Goal: Information Seeking & Learning: Learn about a topic

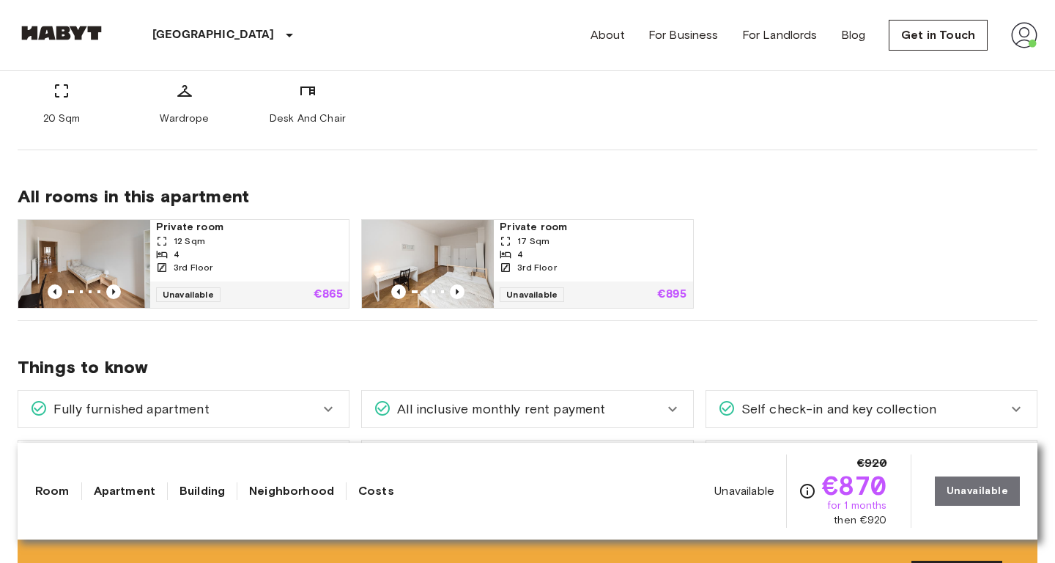
scroll to position [665, 0]
click at [118, 292] on icon "Previous image" at bounding box center [113, 291] width 15 height 15
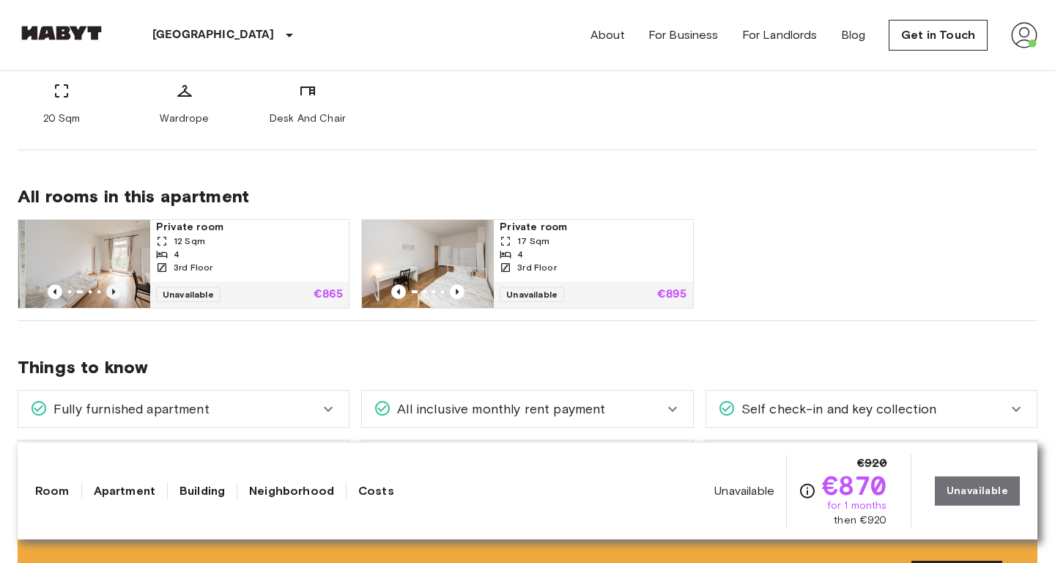
click at [118, 292] on icon "Previous image" at bounding box center [113, 291] width 15 height 15
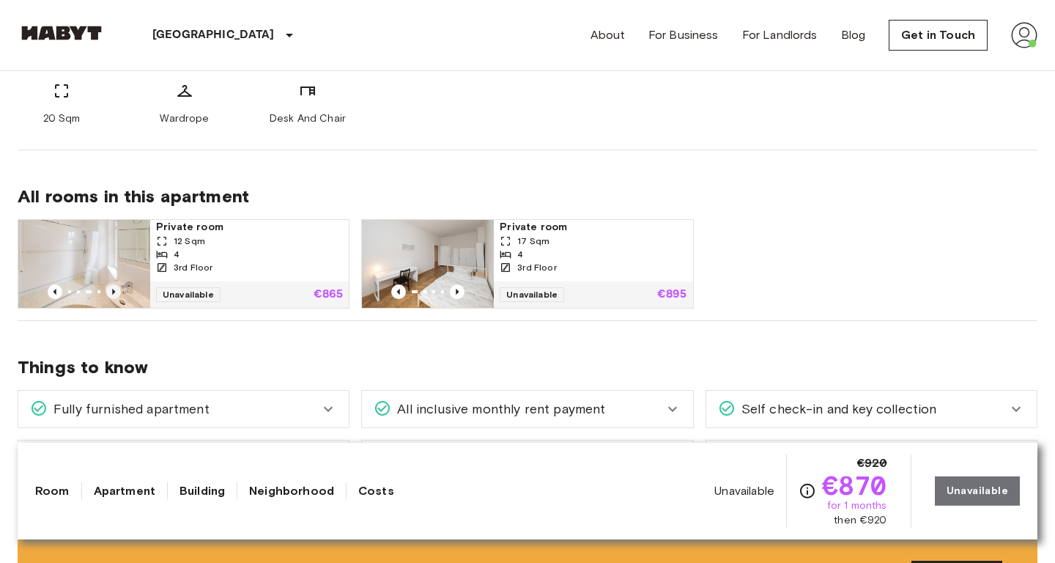
click at [118, 292] on icon "Previous image" at bounding box center [113, 291] width 15 height 15
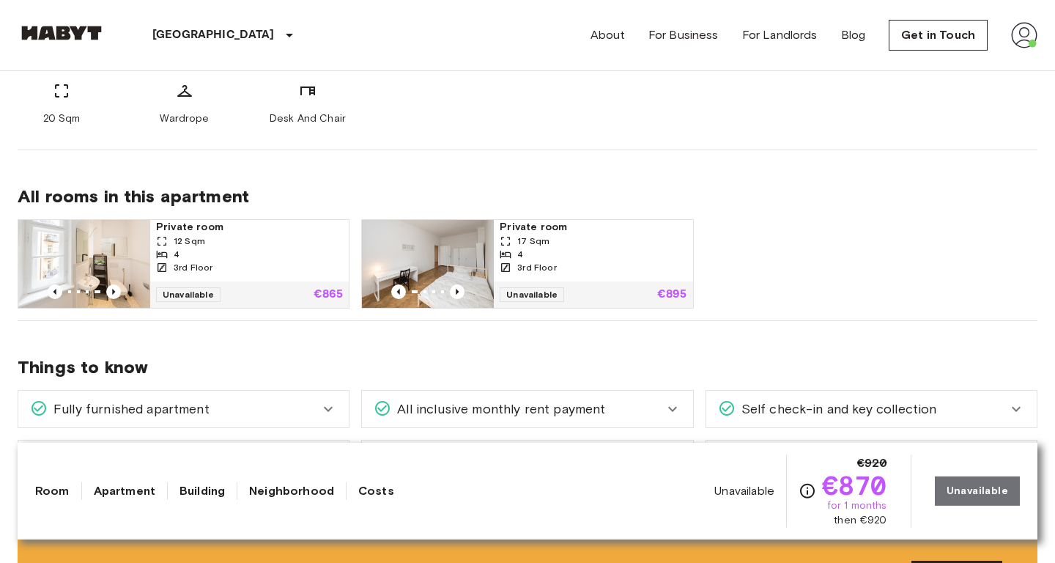
click at [468, 295] on div at bounding box center [428, 291] width 132 height 15
click at [455, 285] on icon "Previous image" at bounding box center [457, 291] width 15 height 15
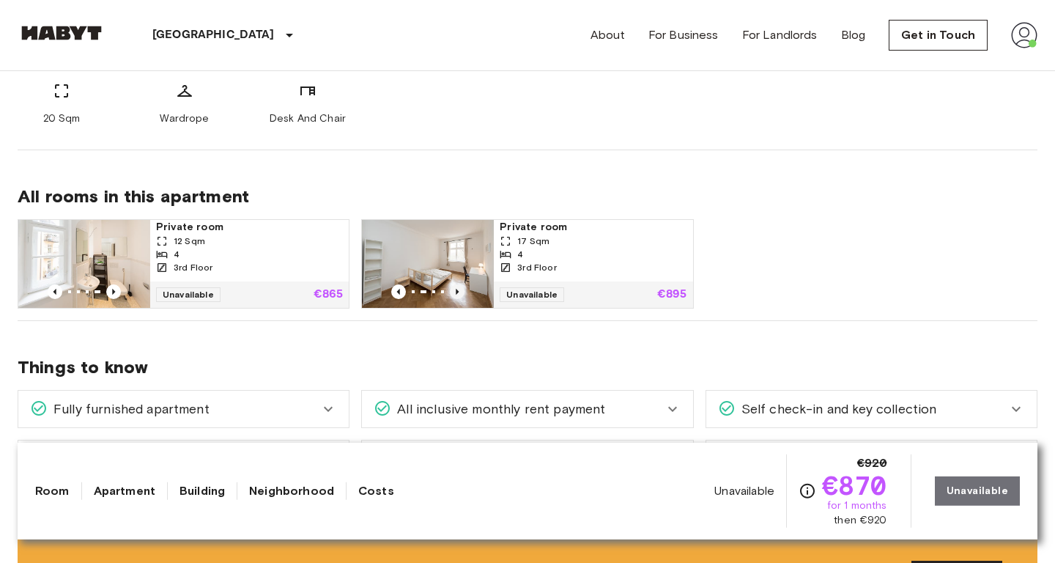
click at [455, 285] on icon "Previous image" at bounding box center [457, 291] width 15 height 15
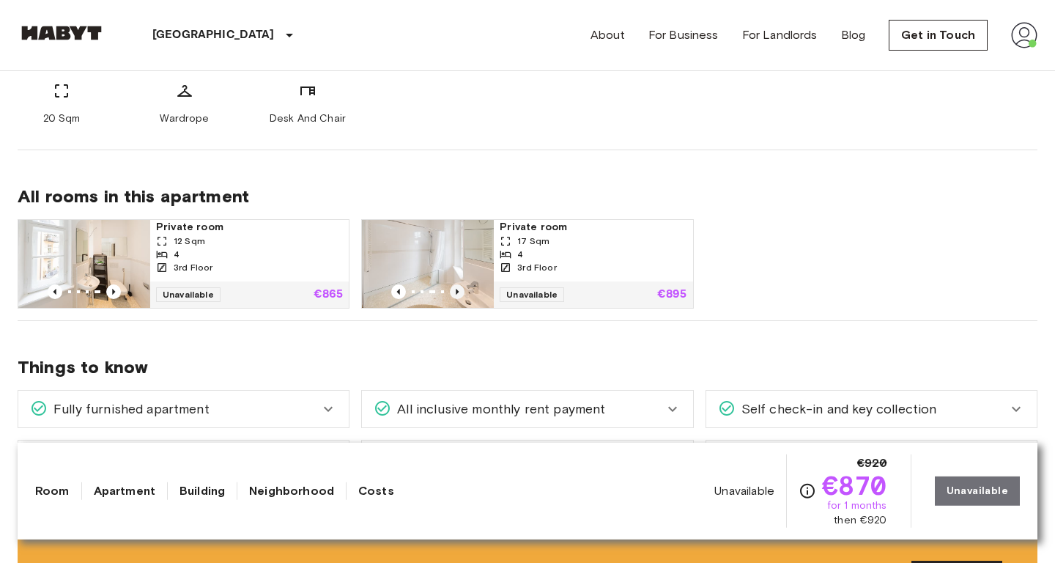
click at [455, 285] on icon "Previous image" at bounding box center [457, 291] width 15 height 15
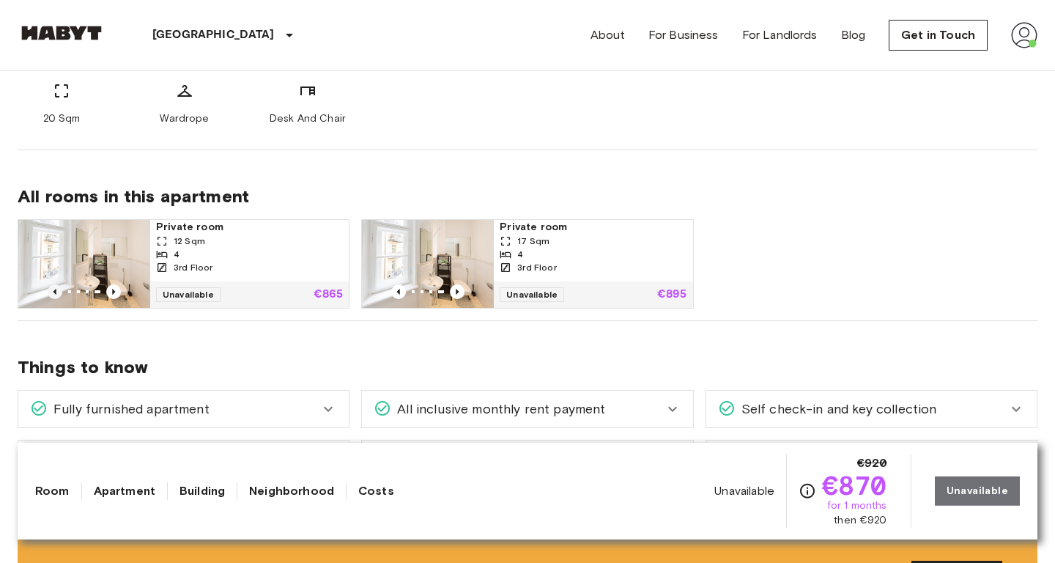
click at [52, 290] on icon "Previous image" at bounding box center [55, 291] width 15 height 15
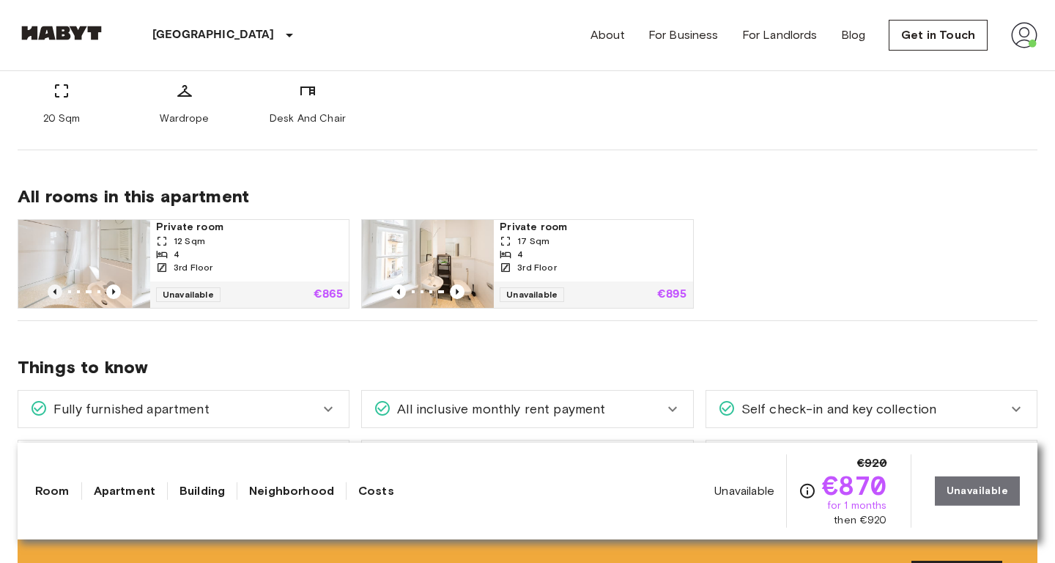
click at [52, 290] on icon "Previous image" at bounding box center [55, 291] width 15 height 15
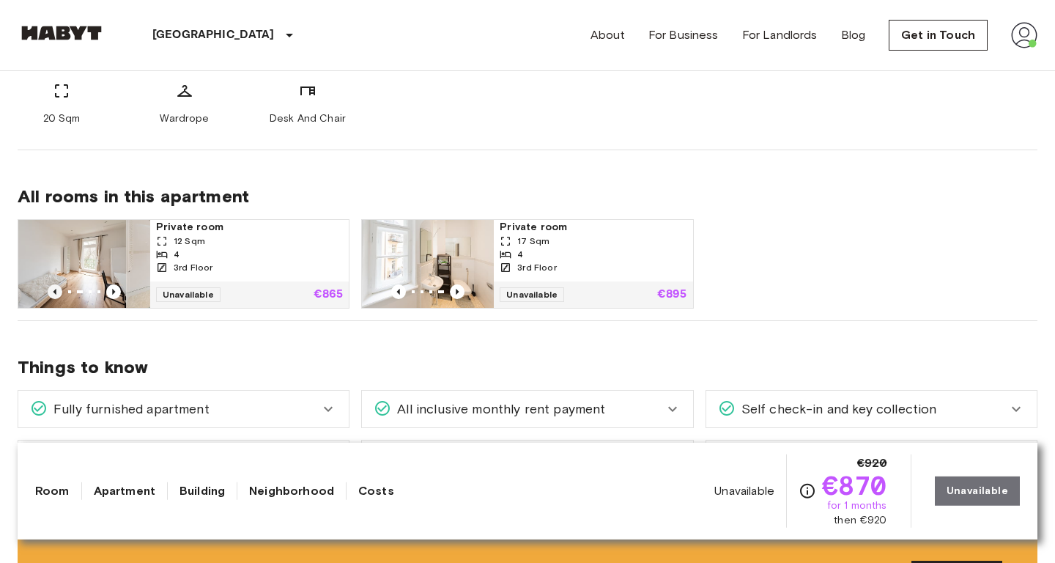
click at [52, 290] on icon "Previous image" at bounding box center [55, 291] width 15 height 15
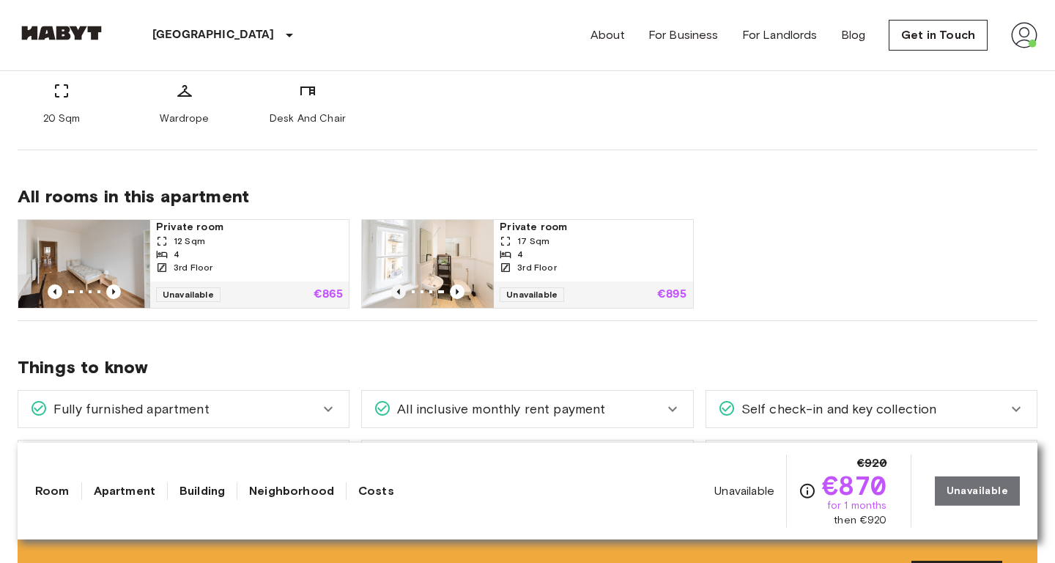
click at [392, 291] on icon "Previous image" at bounding box center [398, 291] width 15 height 15
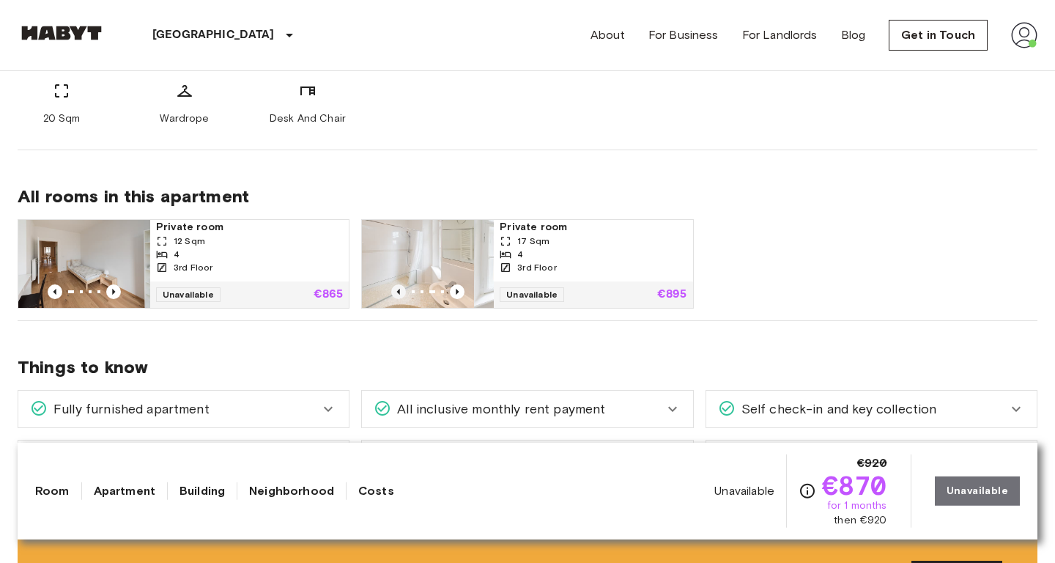
click at [392, 291] on icon "Previous image" at bounding box center [398, 291] width 15 height 15
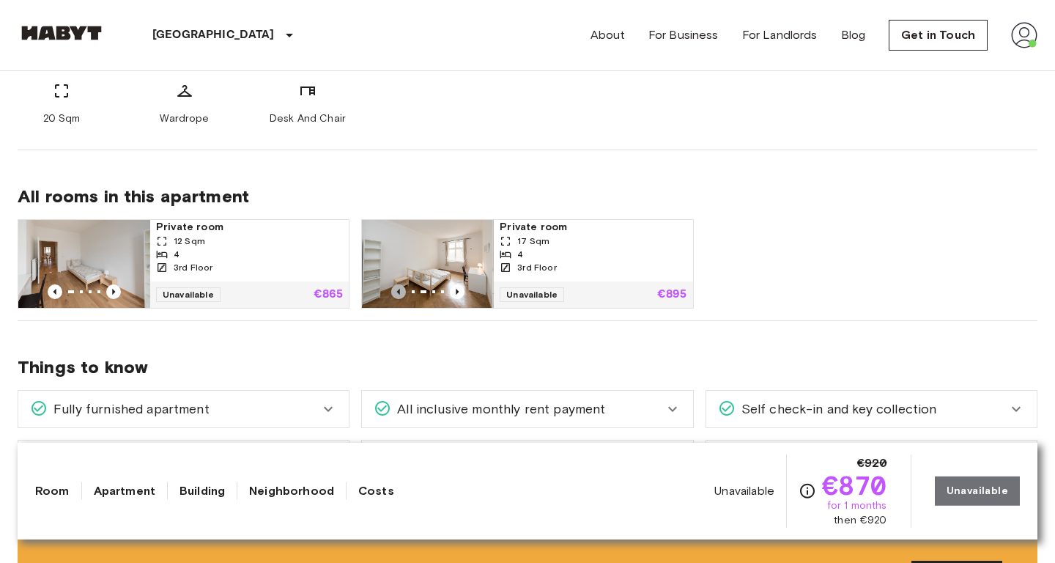
click at [392, 291] on icon "Previous image" at bounding box center [398, 291] width 15 height 15
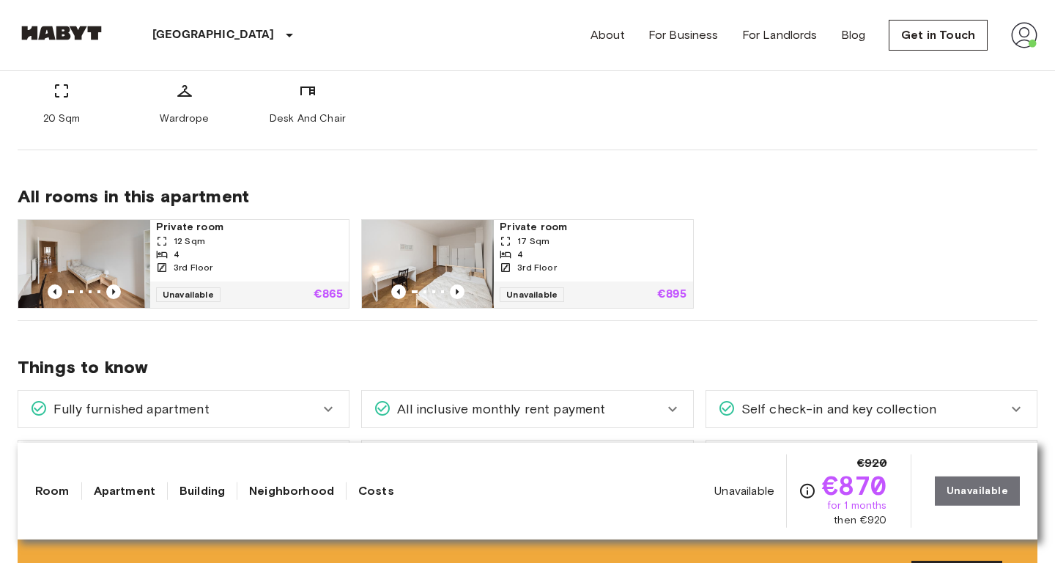
click at [421, 344] on div "Things to know Fully furnished apartment All you need to do is pack your clothe…" at bounding box center [528, 405] width 1020 height 169
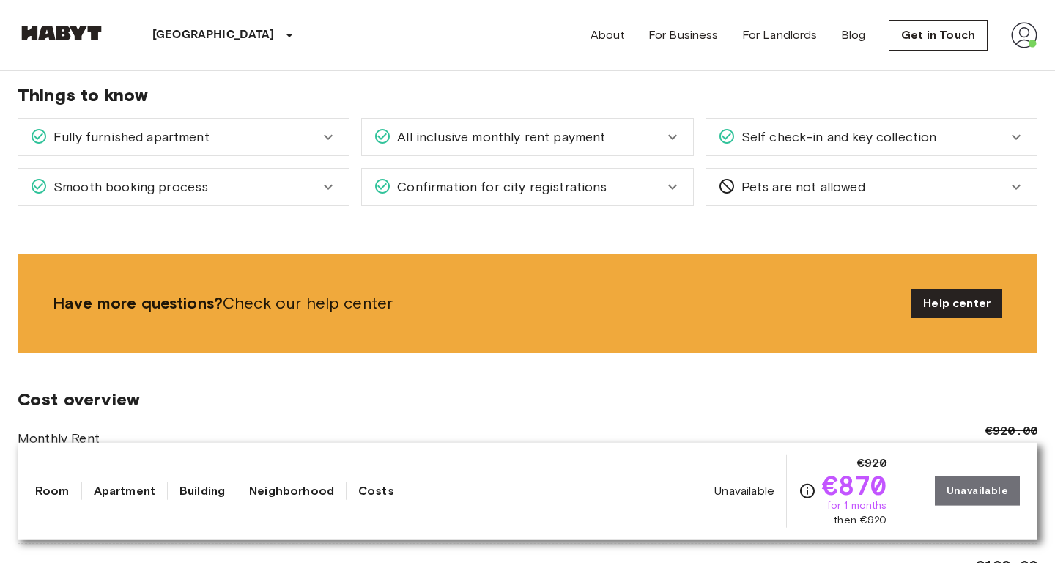
scroll to position [936, 0]
drag, startPoint x: 55, startPoint y: 302, endPoint x: 393, endPoint y: 311, distance: 338.0
click at [393, 311] on span "Have more questions? Check our help center" at bounding box center [476, 304] width 847 height 22
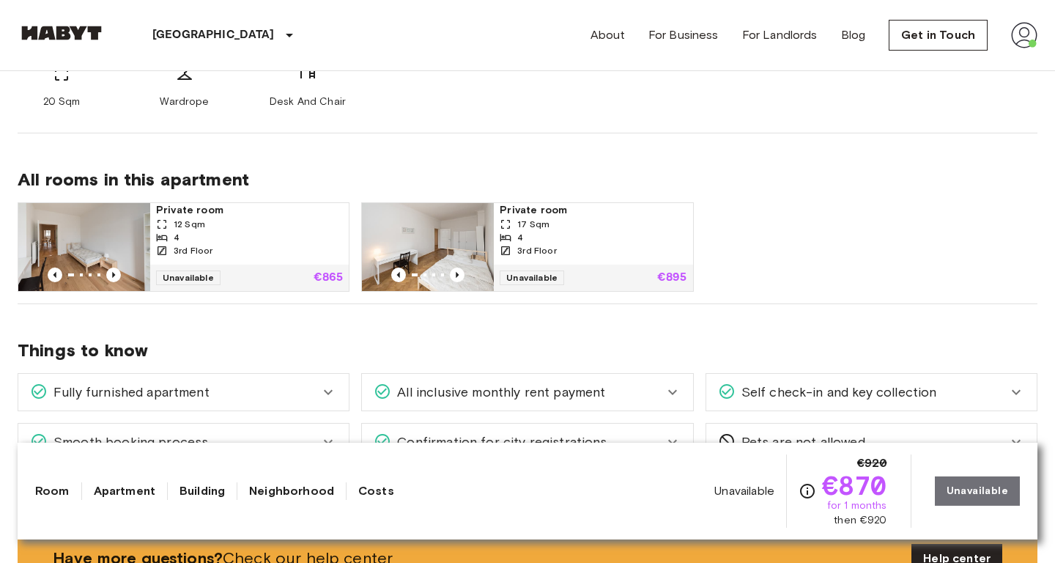
scroll to position [682, 0]
click at [459, 273] on icon "Previous image" at bounding box center [457, 274] width 15 height 15
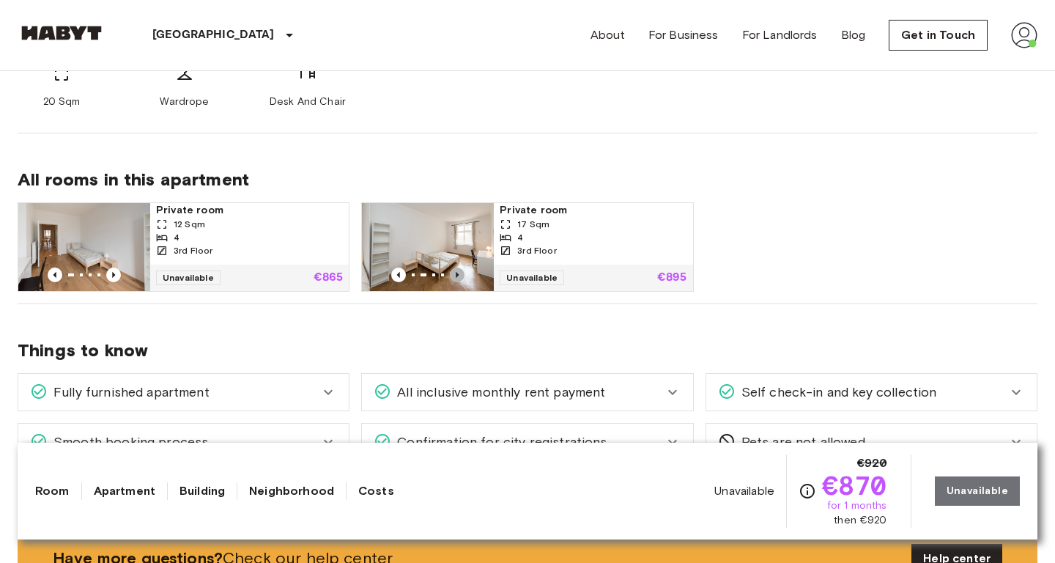
click at [459, 273] on icon "Previous image" at bounding box center [457, 274] width 15 height 15
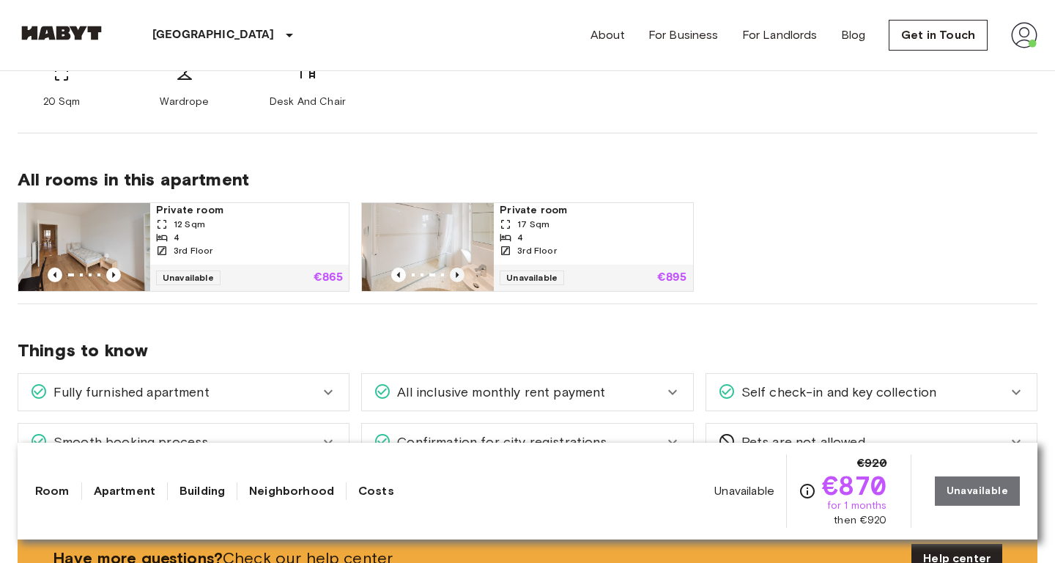
click at [459, 273] on icon "Previous image" at bounding box center [457, 274] width 15 height 15
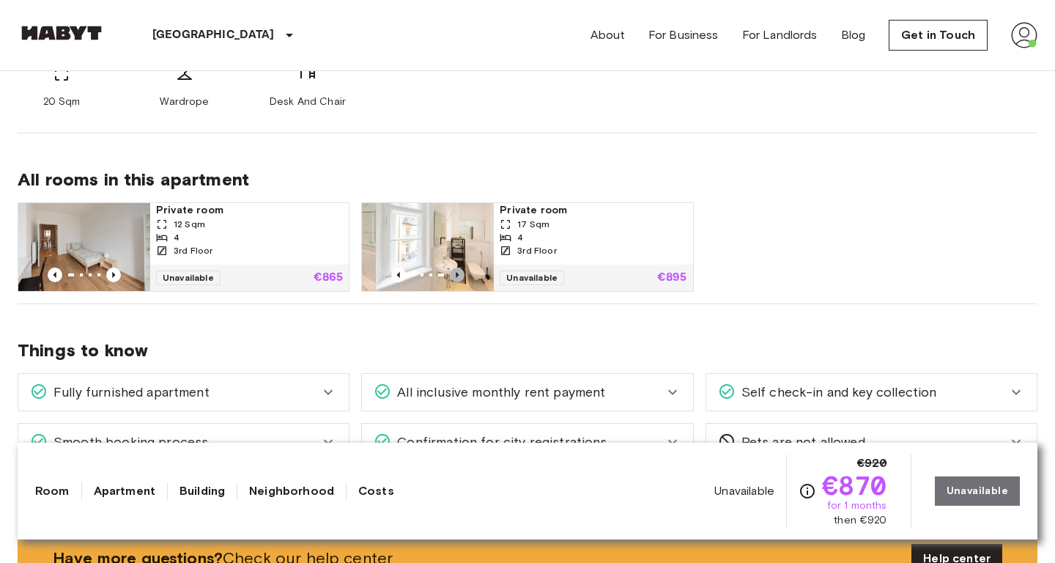
click at [459, 273] on icon "Previous image" at bounding box center [457, 274] width 15 height 15
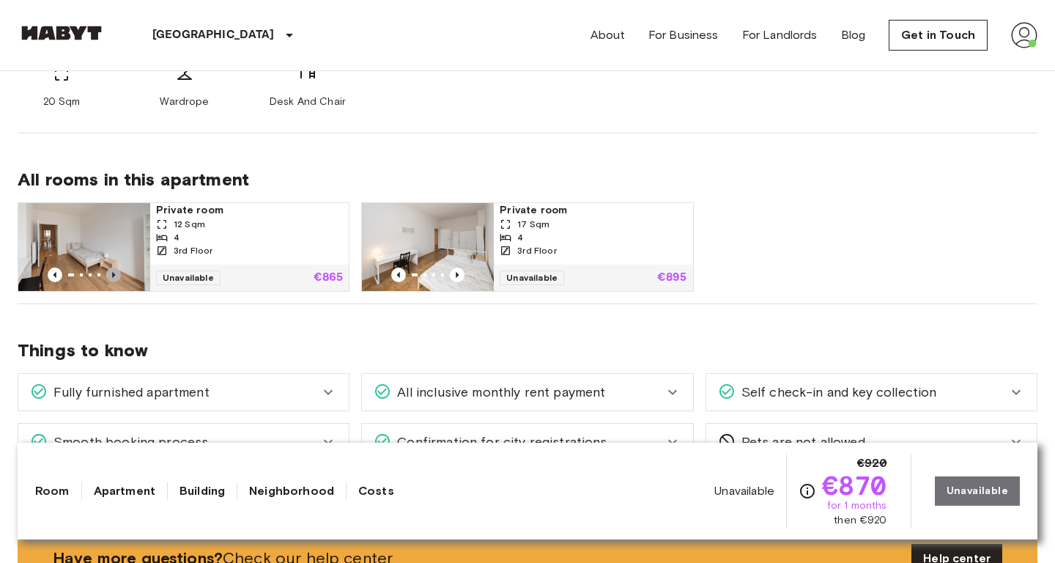
click at [112, 278] on icon "Previous image" at bounding box center [113, 274] width 15 height 15
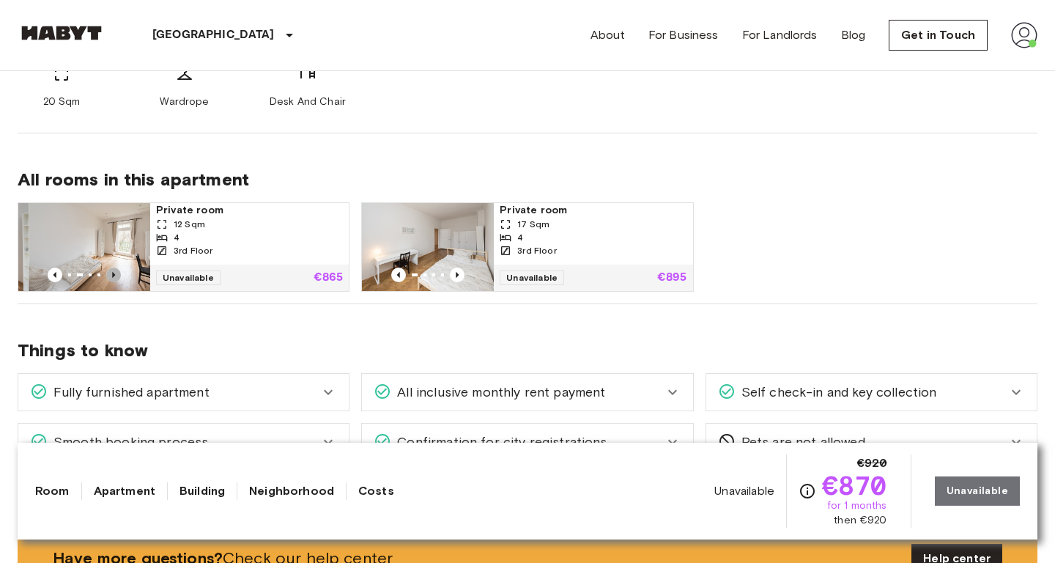
click at [112, 278] on icon "Previous image" at bounding box center [113, 274] width 15 height 15
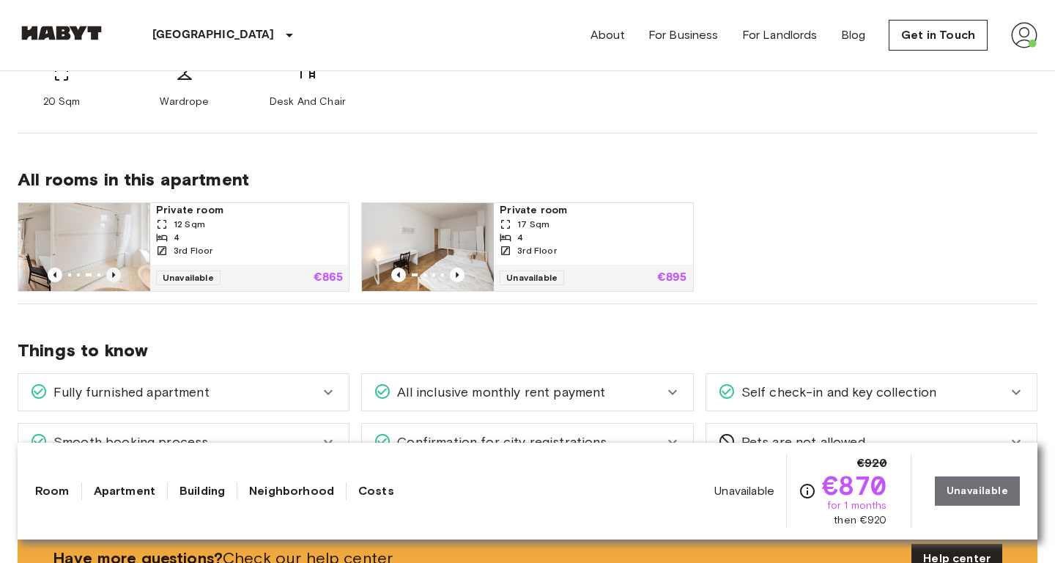
click at [112, 278] on icon "Previous image" at bounding box center [113, 274] width 15 height 15
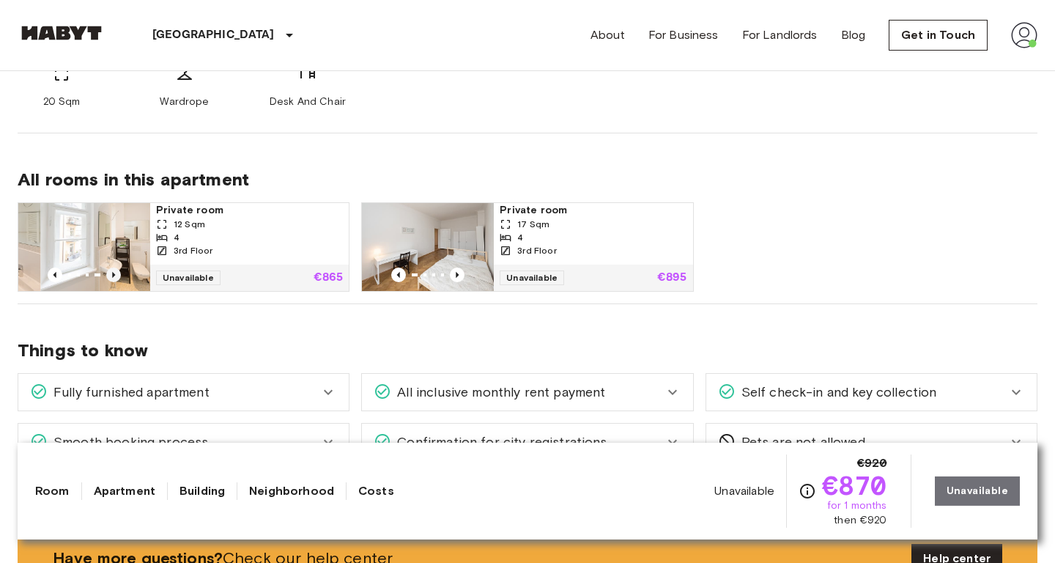
click at [112, 278] on icon "Previous image" at bounding box center [113, 274] width 15 height 15
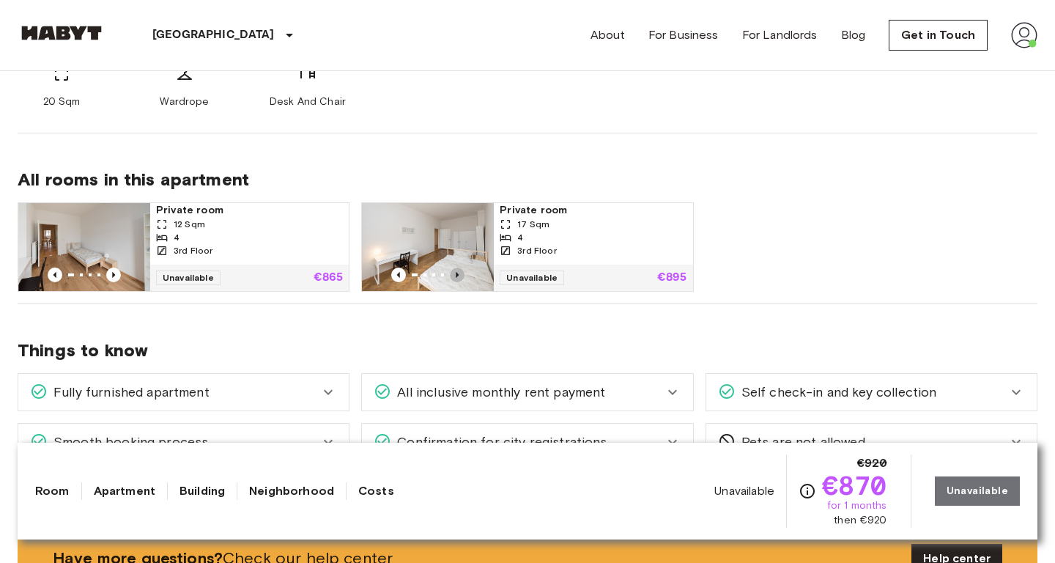
click at [462, 270] on icon "Previous image" at bounding box center [457, 274] width 15 height 15
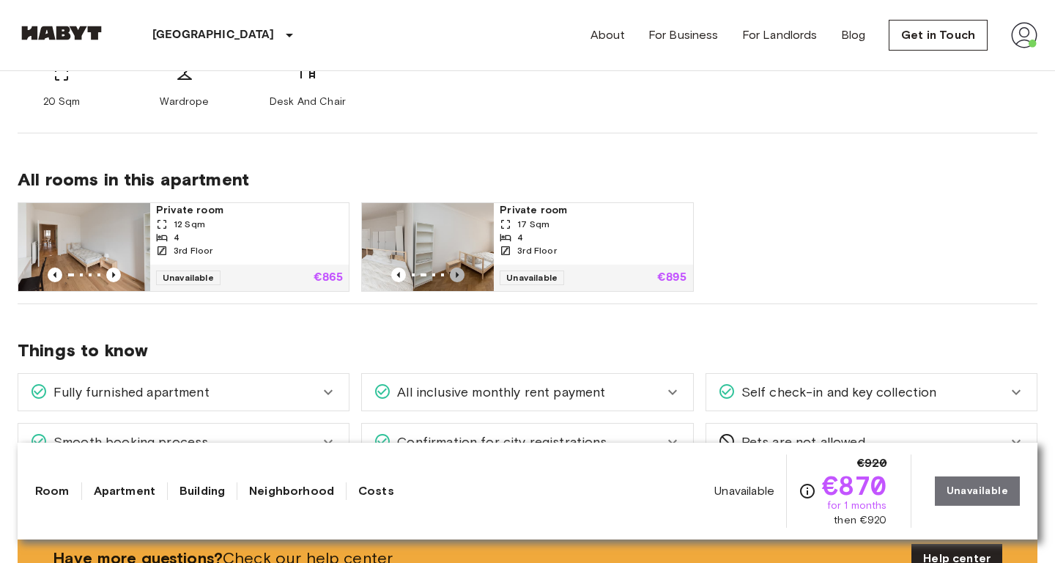
click at [462, 270] on icon "Previous image" at bounding box center [457, 274] width 15 height 15
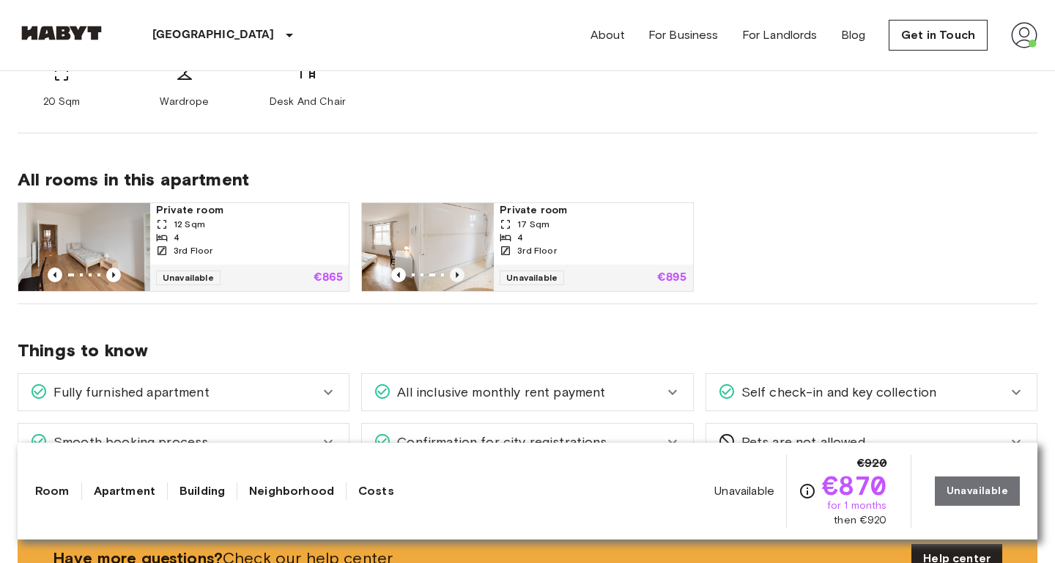
click at [462, 270] on icon "Previous image" at bounding box center [457, 274] width 15 height 15
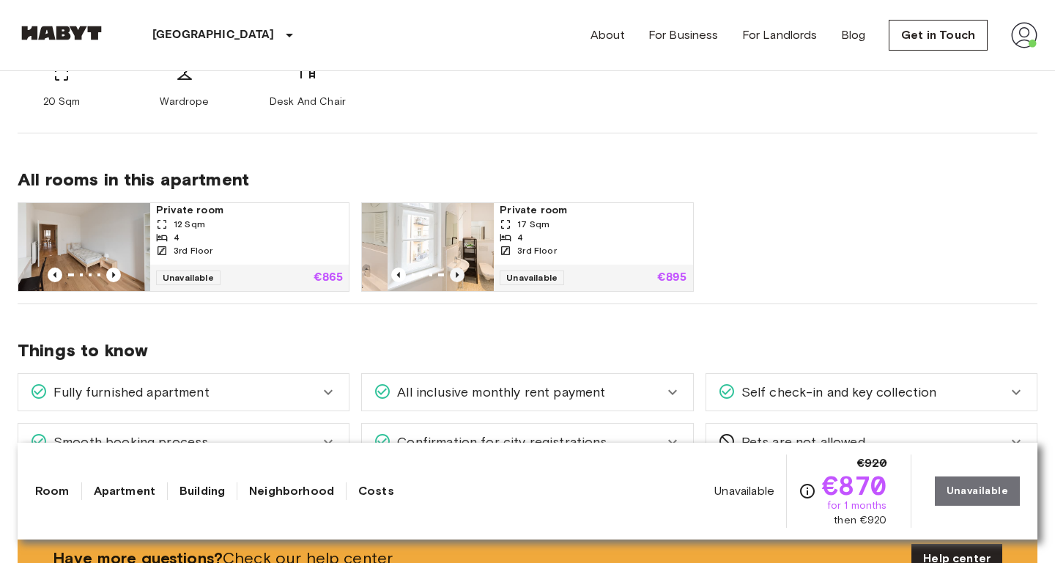
click at [462, 270] on icon "Previous image" at bounding box center [457, 274] width 15 height 15
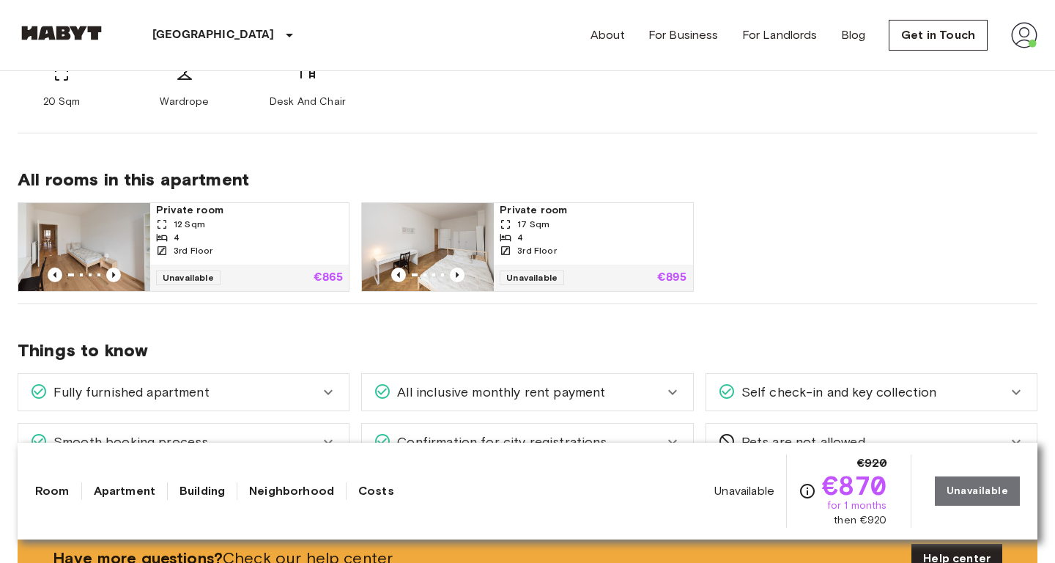
click at [172, 223] on div "12 Sqm" at bounding box center [249, 224] width 187 height 13
click at [439, 231] on img at bounding box center [428, 247] width 132 height 88
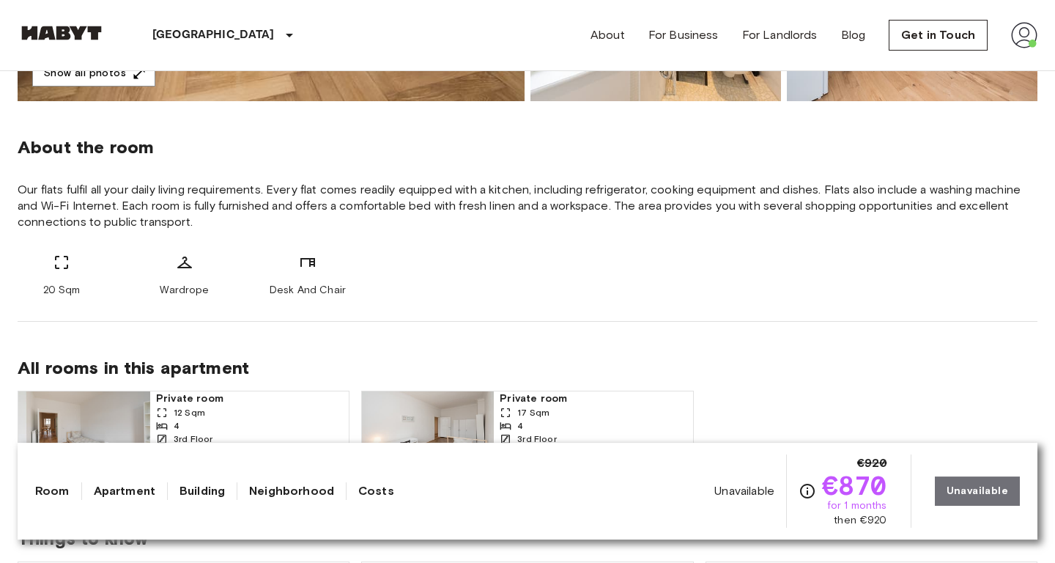
scroll to position [494, 0]
click at [198, 375] on span "All rooms in this apartment" at bounding box center [528, 367] width 1020 height 22
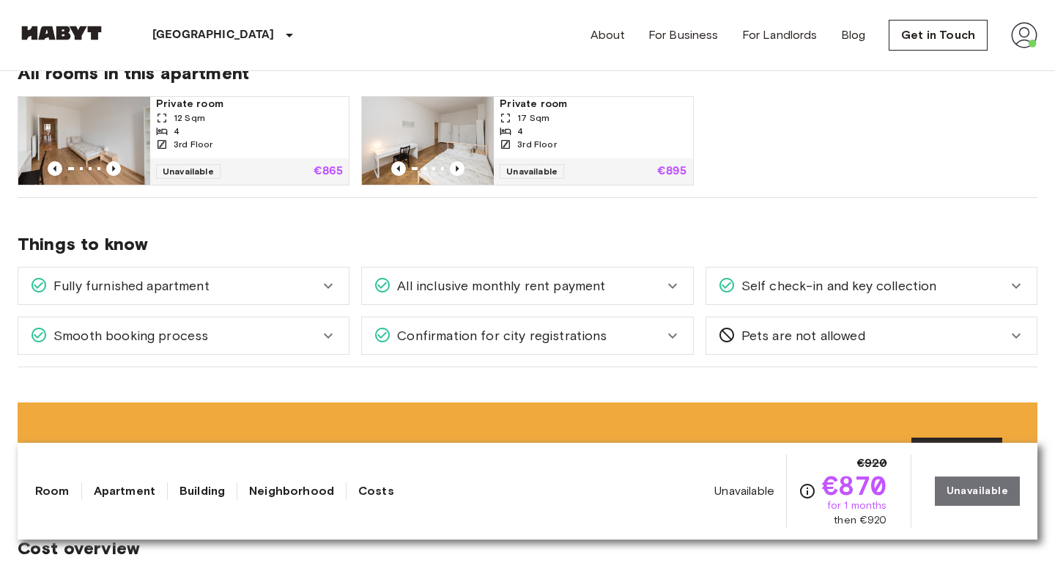
scroll to position [550, 0]
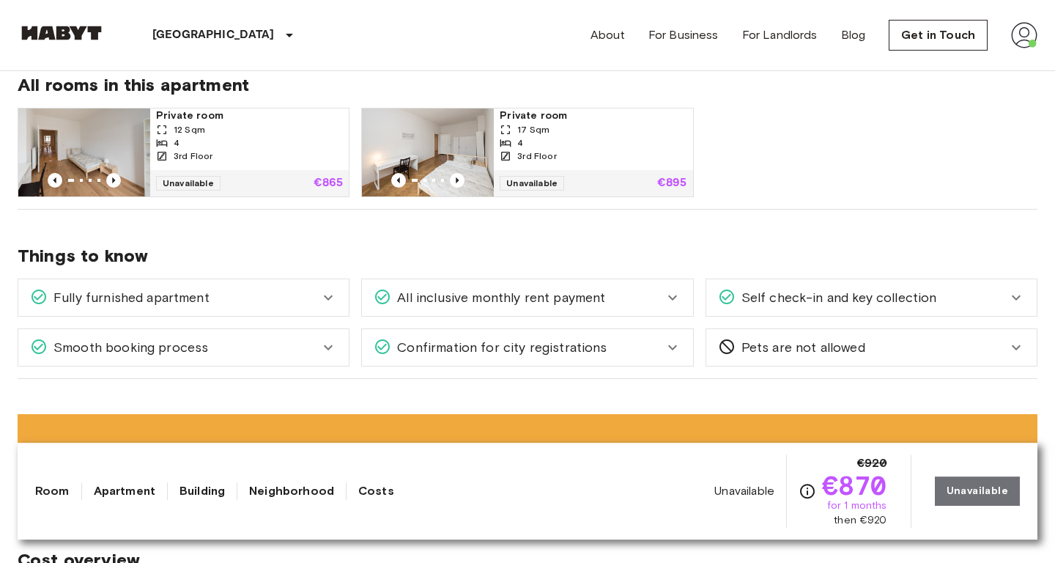
scroll to position [777, 0]
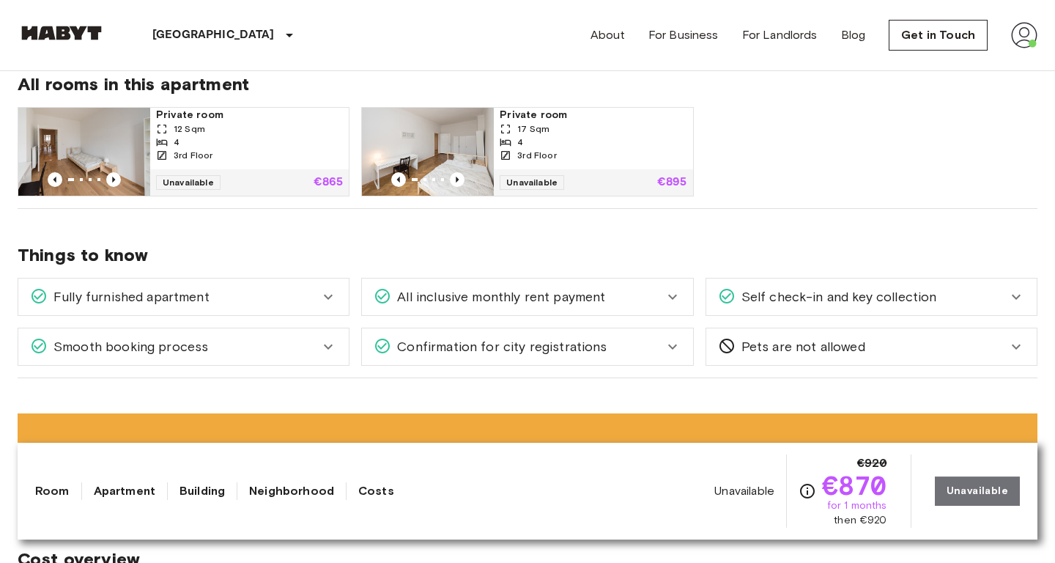
drag, startPoint x: 723, startPoint y: 192, endPoint x: 700, endPoint y: 199, distance: 24.4
click at [700, 199] on div "All rooms in this apartment Private room 12 Sqm 4 3rd Floor Unavailable €865 Pr…" at bounding box center [528, 123] width 1020 height 171
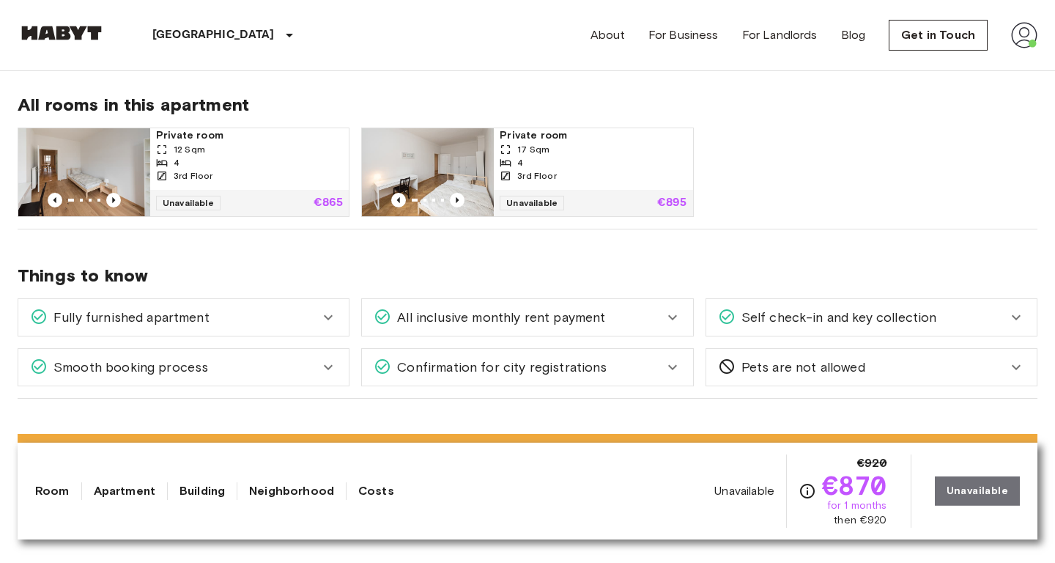
scroll to position [745, 0]
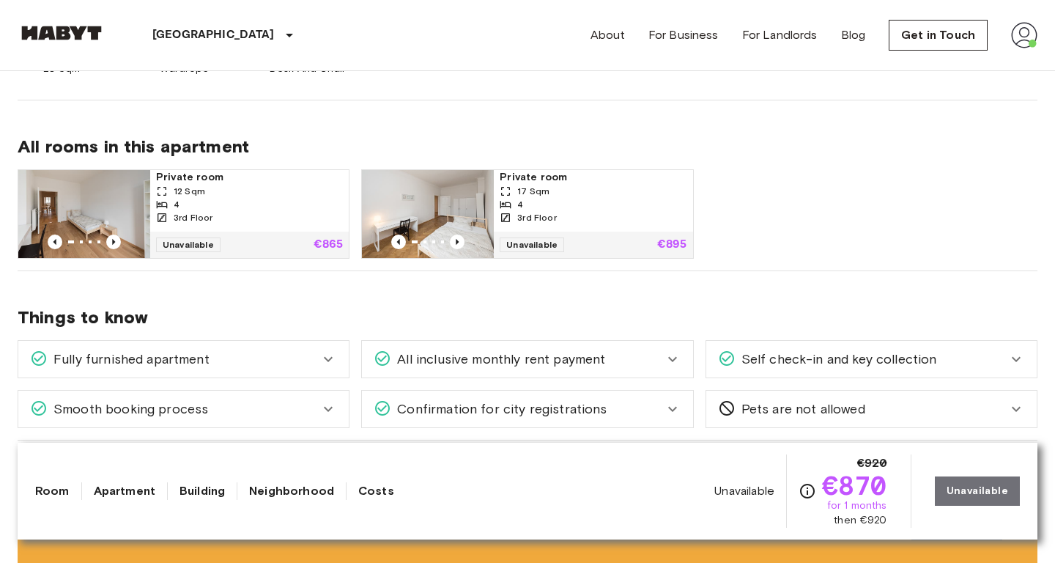
scroll to position [715, 0]
click at [432, 130] on div "All rooms in this apartment Private room 12 Sqm 4 3rd Floor Unavailable €865 Pr…" at bounding box center [528, 185] width 1020 height 171
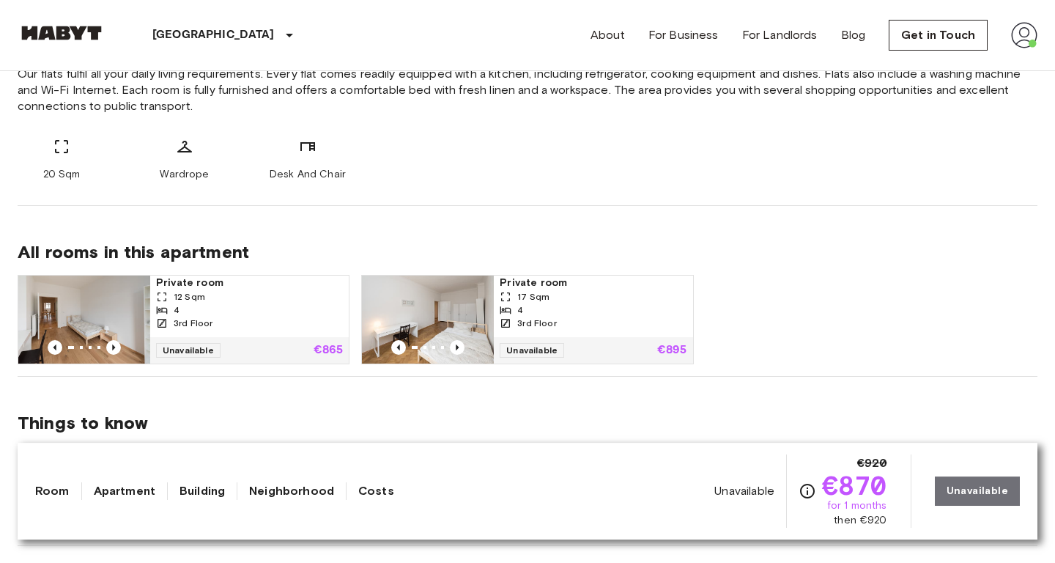
scroll to position [727, 0]
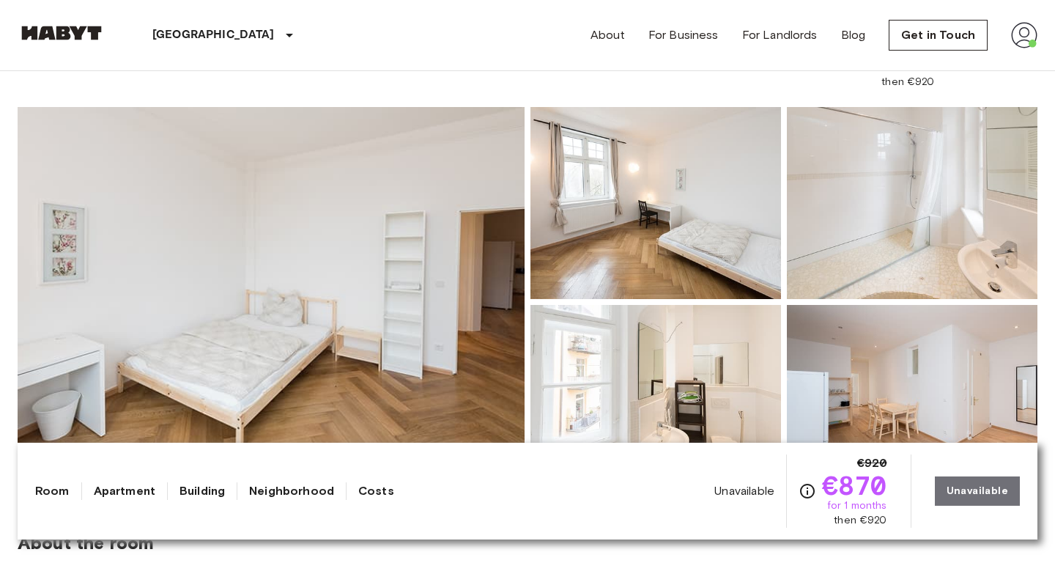
scroll to position [97, 0]
click at [418, 246] on img at bounding box center [271, 303] width 507 height 390
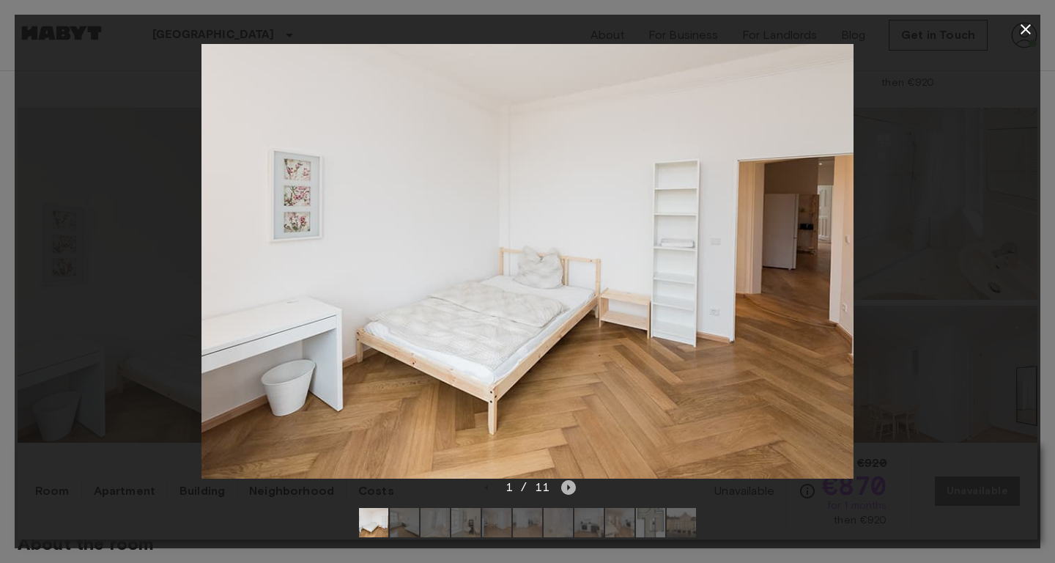
click at [563, 489] on icon "Next image" at bounding box center [568, 487] width 15 height 15
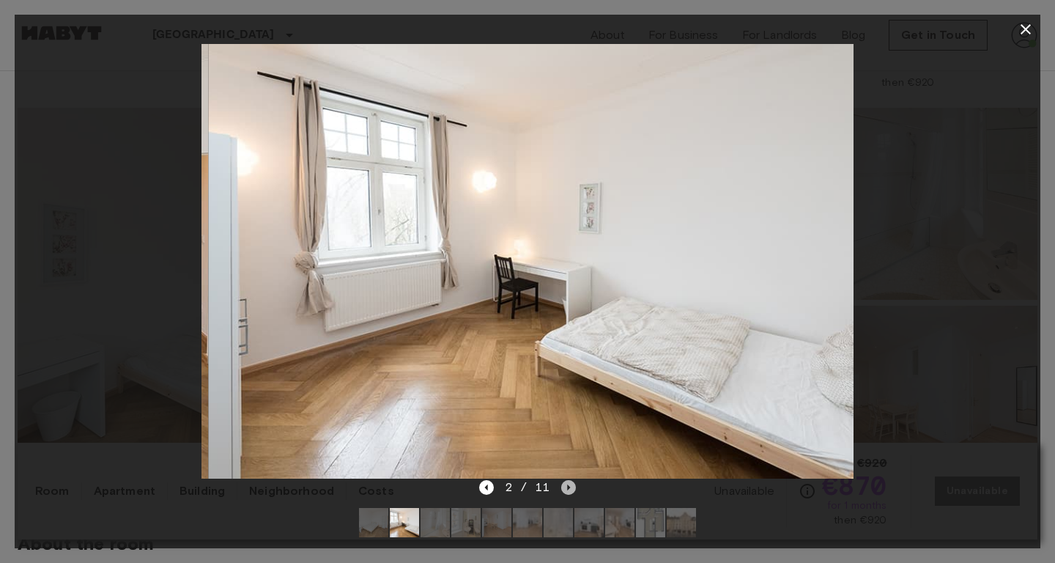
click at [563, 489] on icon "Next image" at bounding box center [568, 487] width 15 height 15
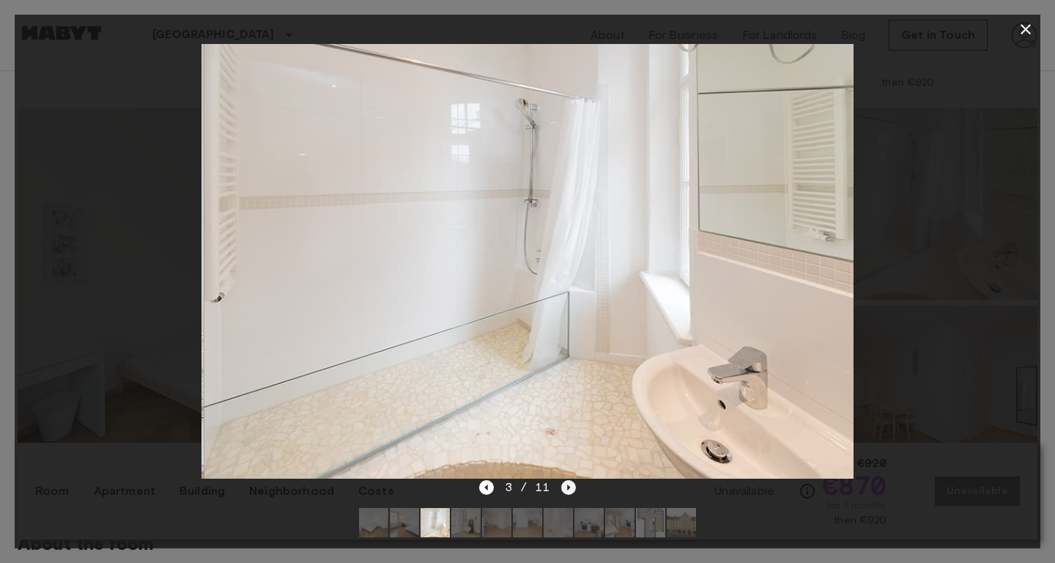
click at [563, 489] on icon "Next image" at bounding box center [568, 487] width 15 height 15
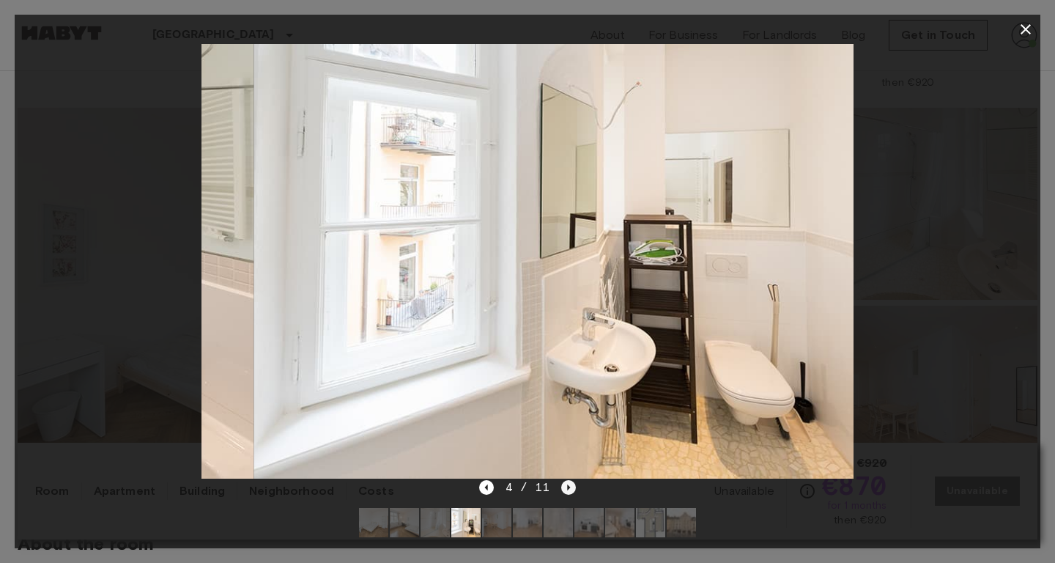
click at [563, 489] on icon "Next image" at bounding box center [568, 487] width 15 height 15
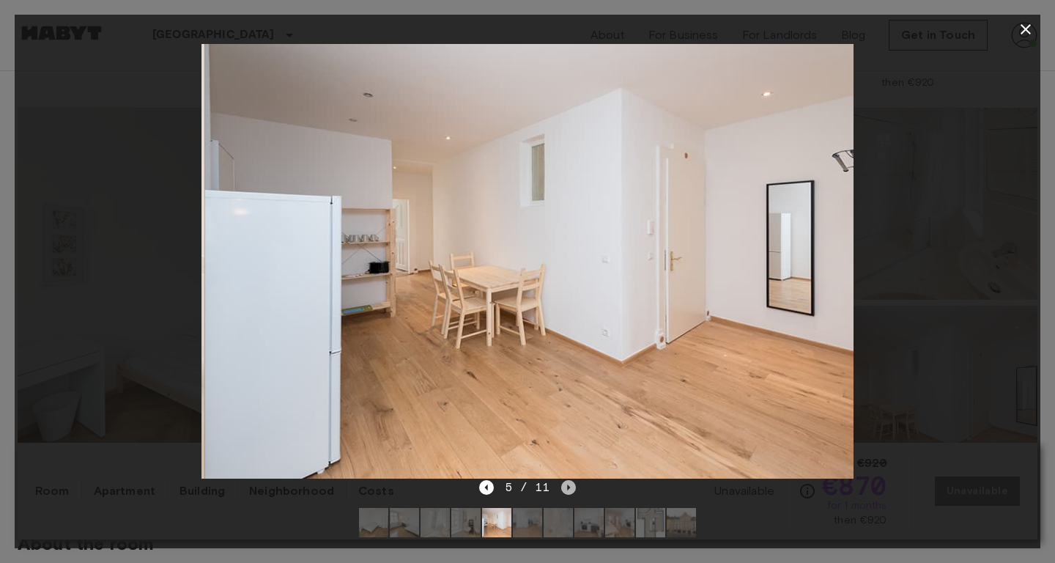
click at [563, 489] on icon "Next image" at bounding box center [568, 487] width 15 height 15
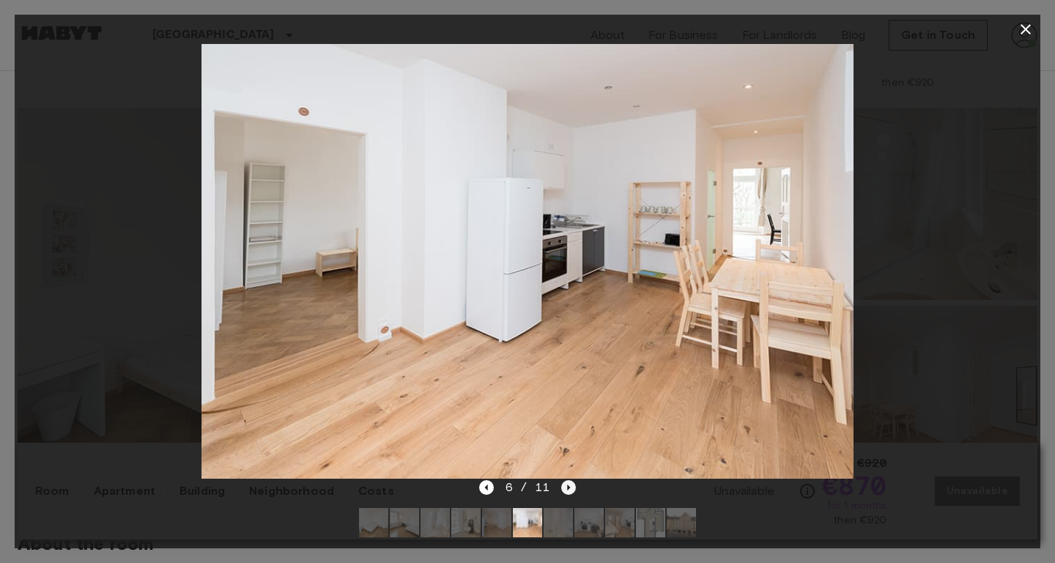
click at [563, 489] on icon "Next image" at bounding box center [568, 487] width 15 height 15
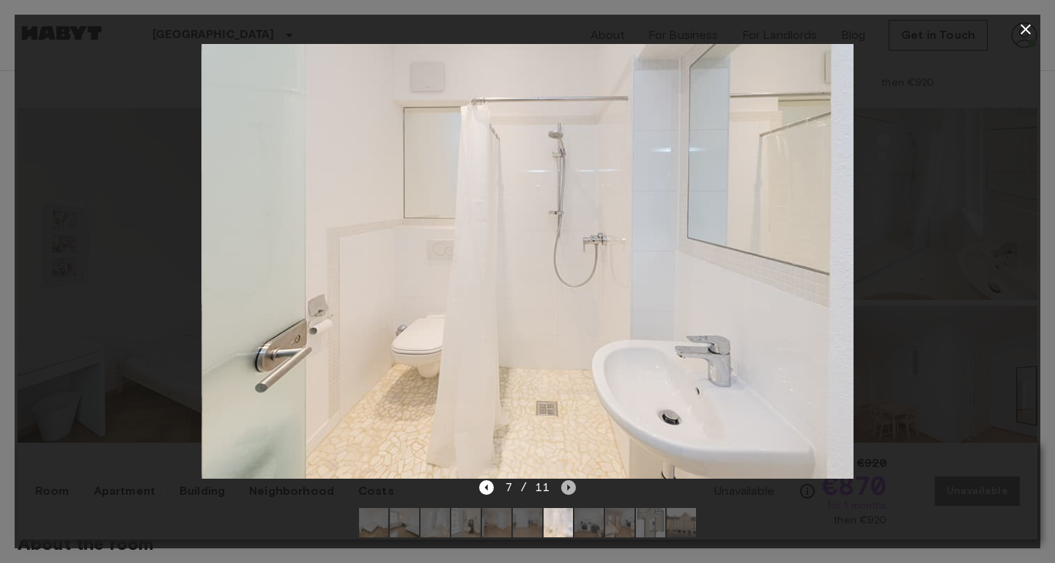
click at [563, 489] on icon "Next image" at bounding box center [568, 487] width 15 height 15
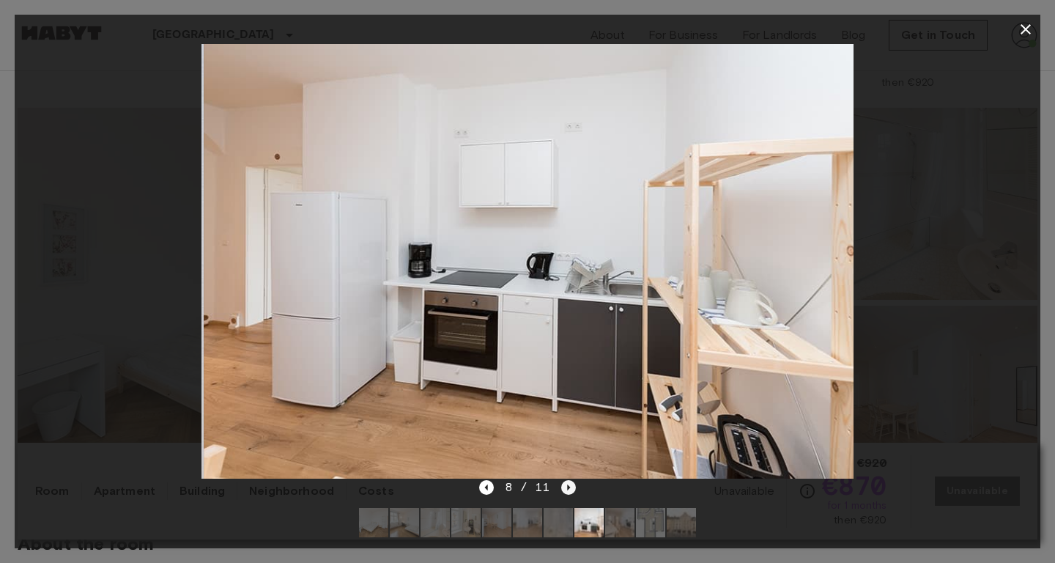
click at [563, 489] on icon "Next image" at bounding box center [568, 487] width 15 height 15
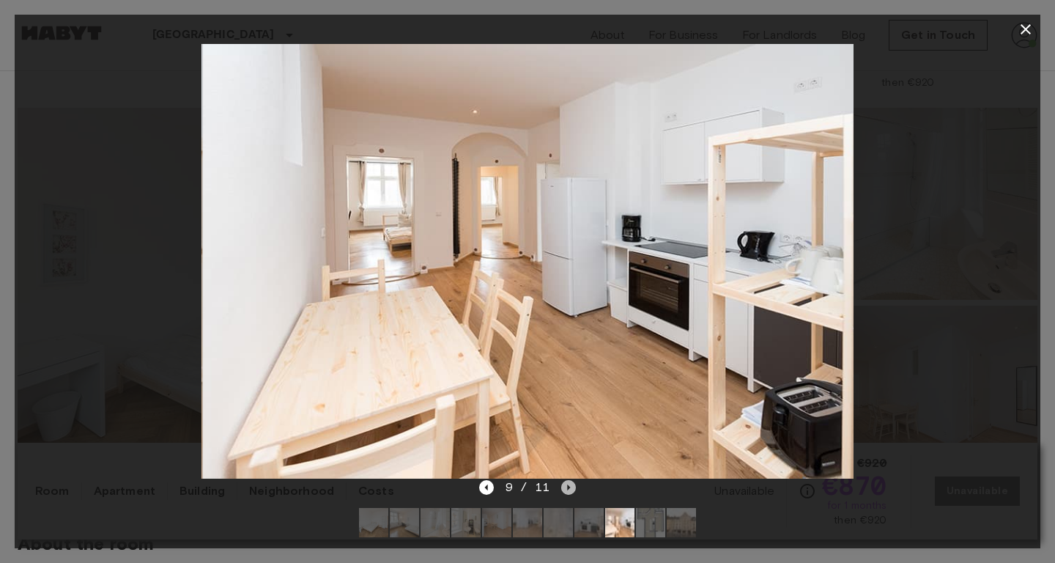
click at [563, 489] on icon "Next image" at bounding box center [568, 487] width 15 height 15
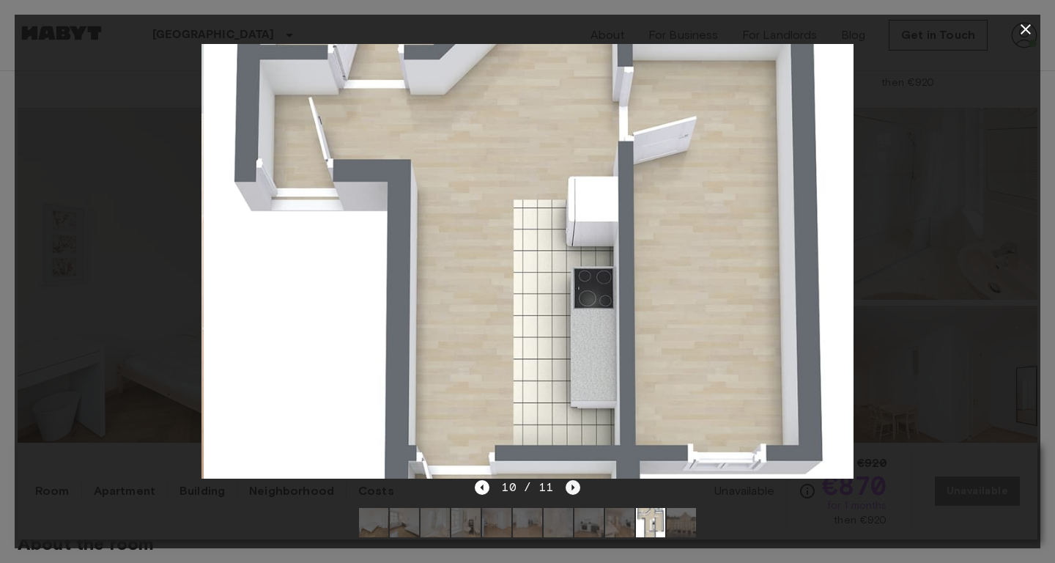
click at [568, 486] on icon "Next image" at bounding box center [573, 487] width 15 height 15
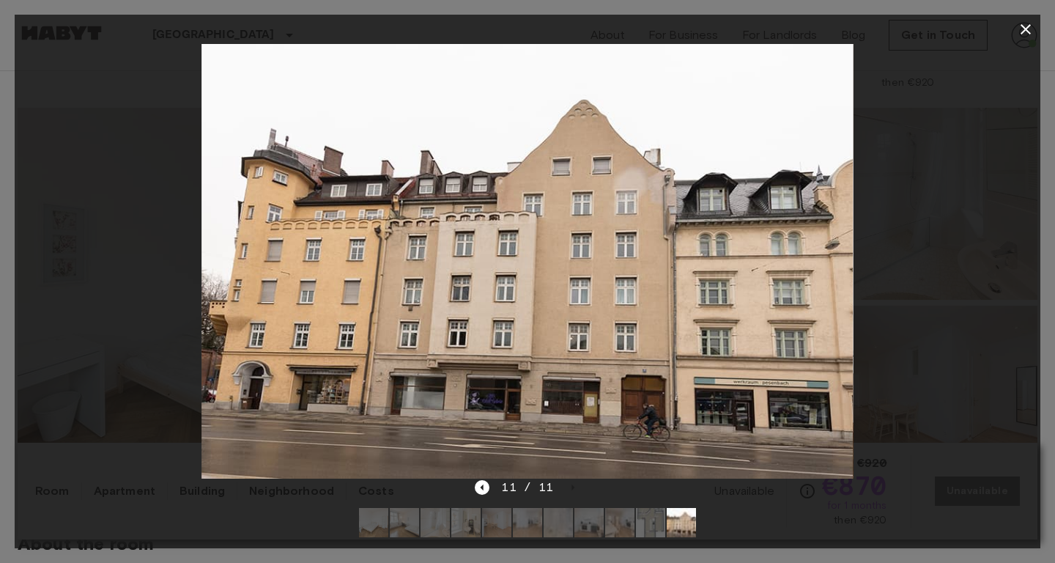
click at [475, 484] on div "11 / 11" at bounding box center [528, 514] width 1026 height 70
click at [487, 487] on icon "Previous image" at bounding box center [482, 487] width 15 height 15
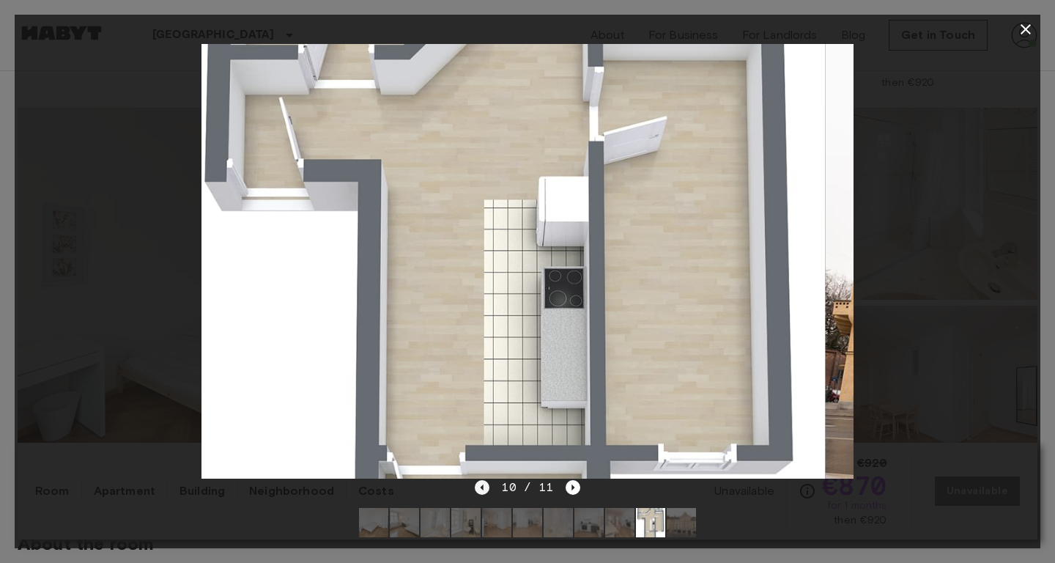
click at [487, 487] on icon "Previous image" at bounding box center [482, 487] width 15 height 15
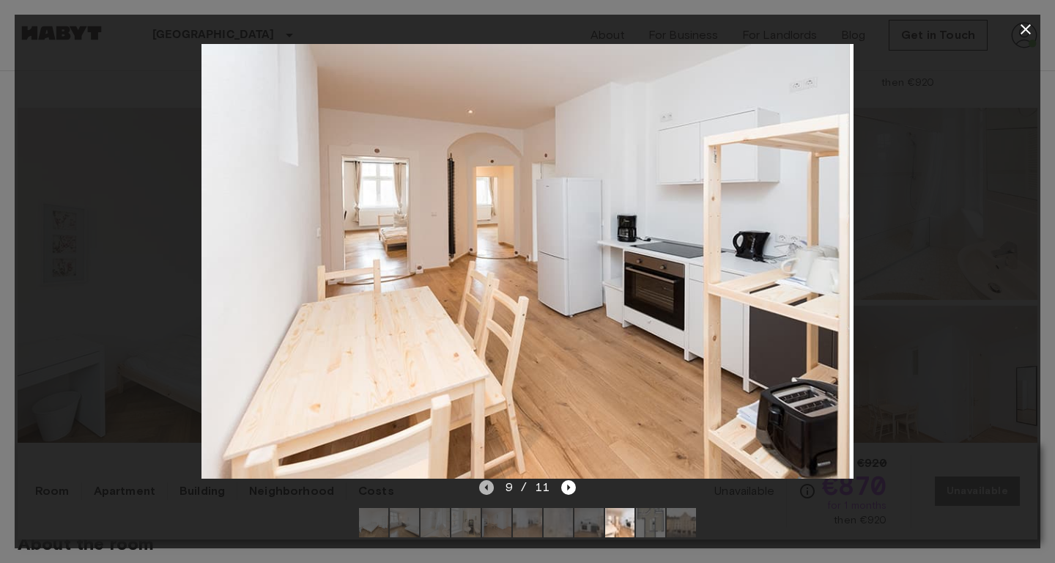
click at [487, 487] on icon "Previous image" at bounding box center [485, 487] width 3 height 6
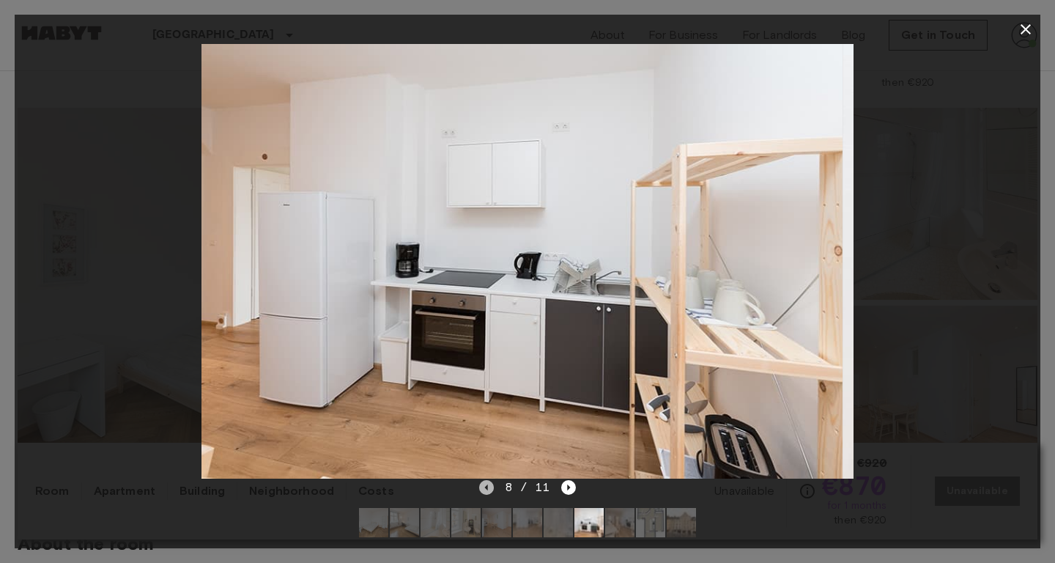
click at [487, 487] on icon "Previous image" at bounding box center [485, 487] width 3 height 6
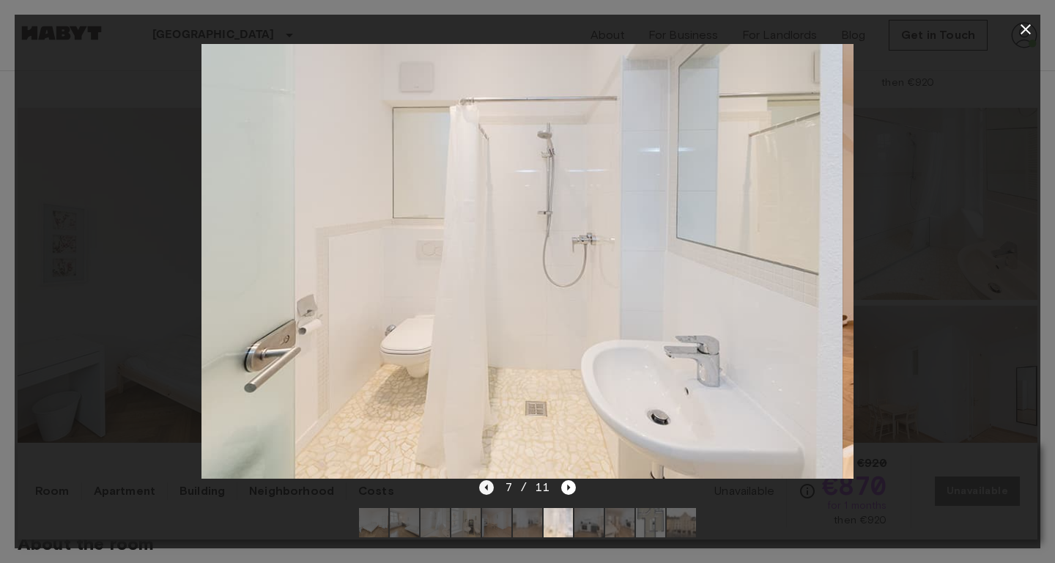
click at [486, 487] on icon "Previous image" at bounding box center [485, 487] width 3 height 6
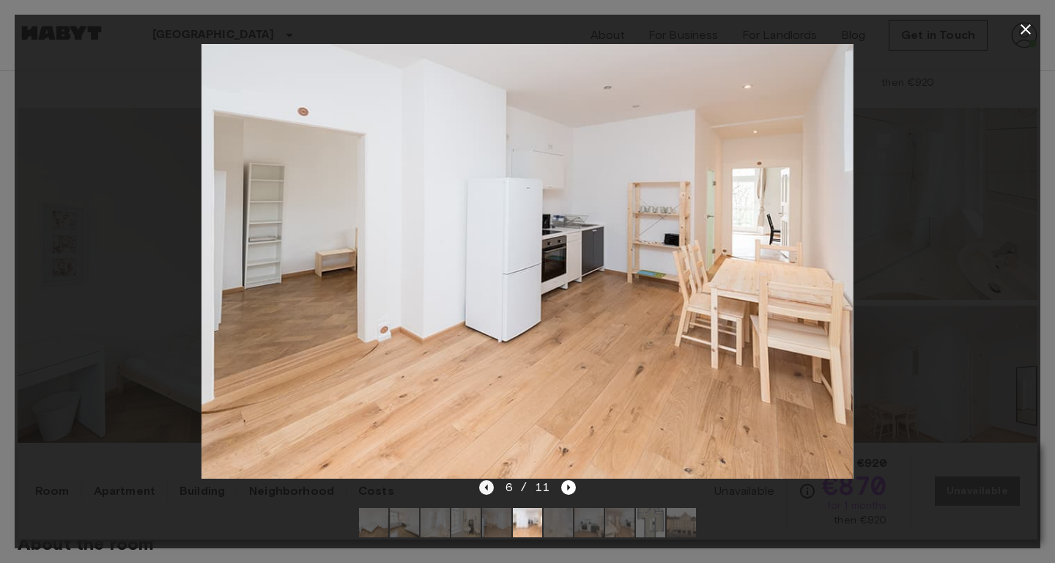
click at [486, 487] on icon "Previous image" at bounding box center [485, 487] width 3 height 6
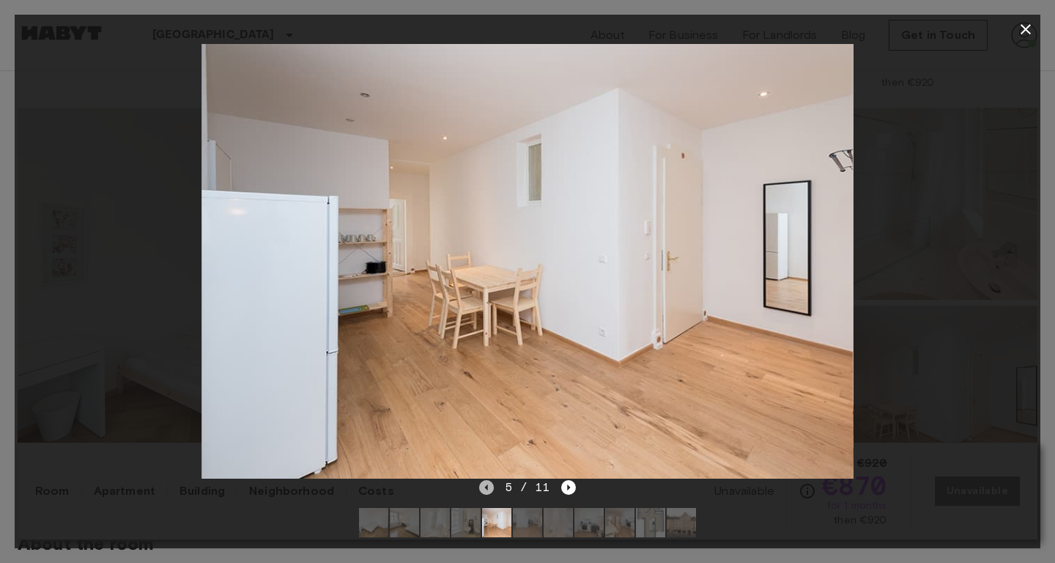
click at [489, 489] on icon "Previous image" at bounding box center [486, 487] width 15 height 15
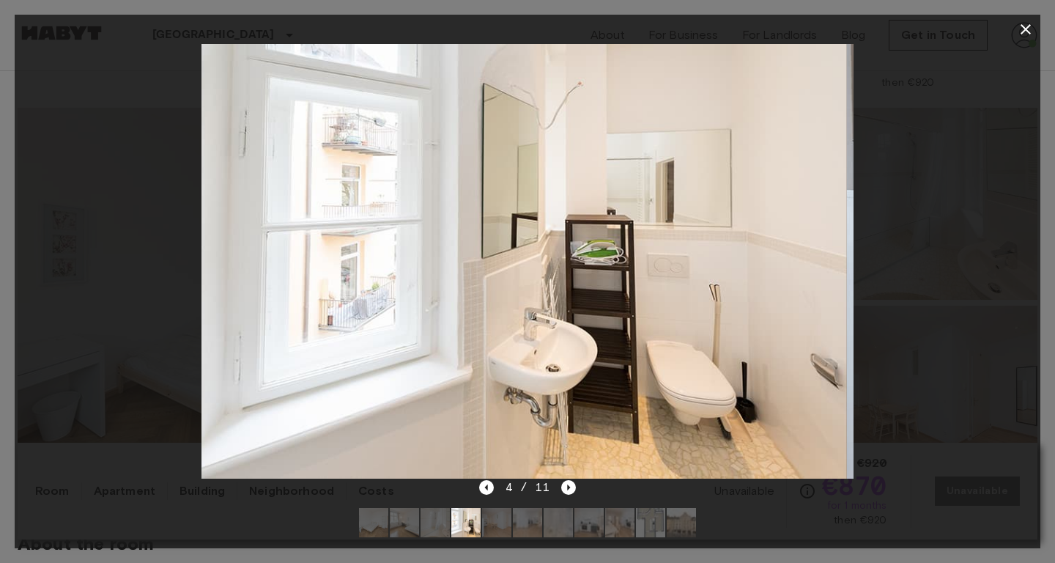
click at [439, 521] on img at bounding box center [435, 522] width 29 height 29
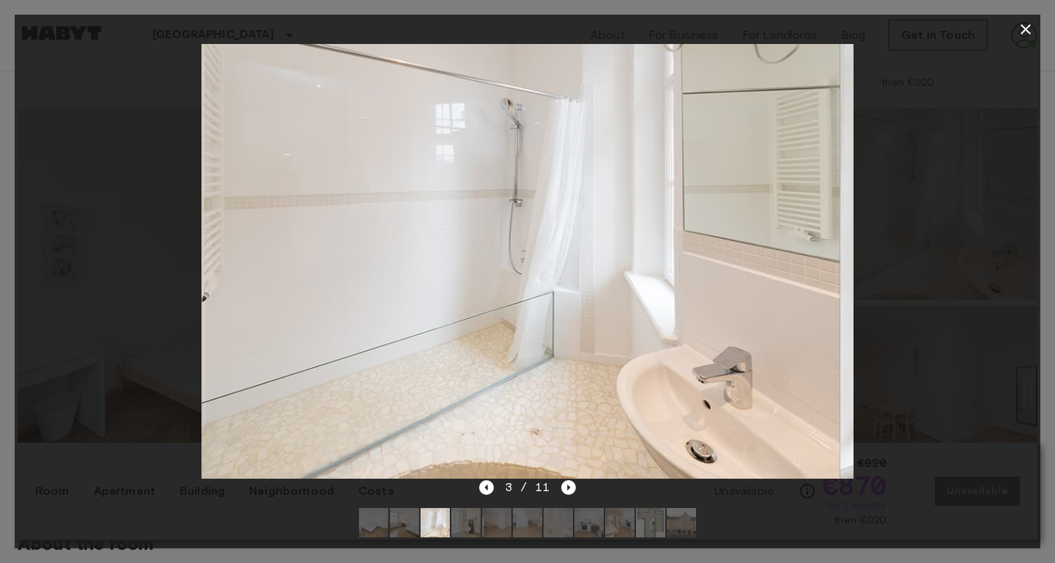
click at [411, 526] on img at bounding box center [404, 522] width 29 height 29
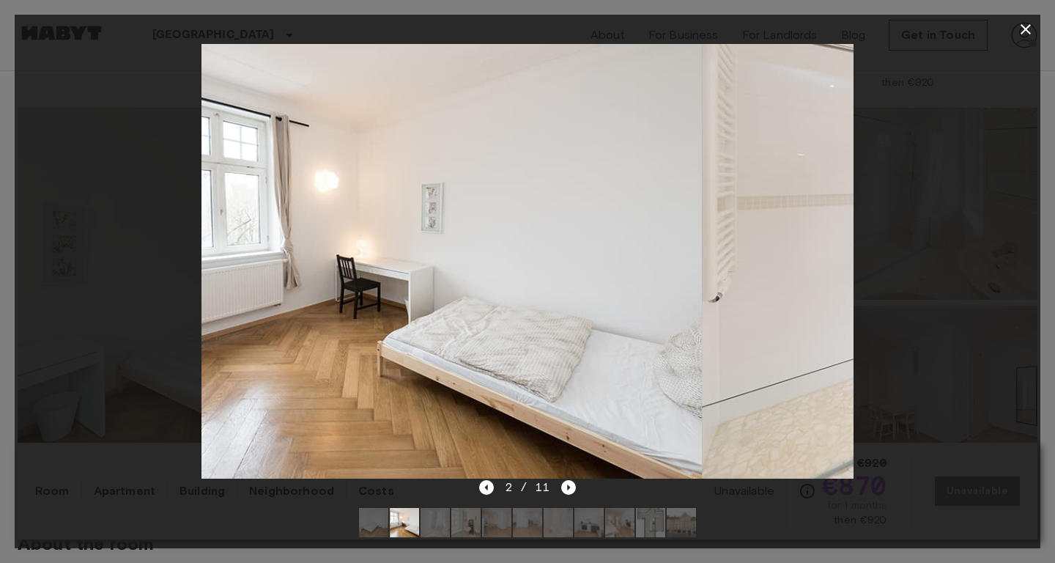
click at [384, 523] on img at bounding box center [373, 522] width 29 height 29
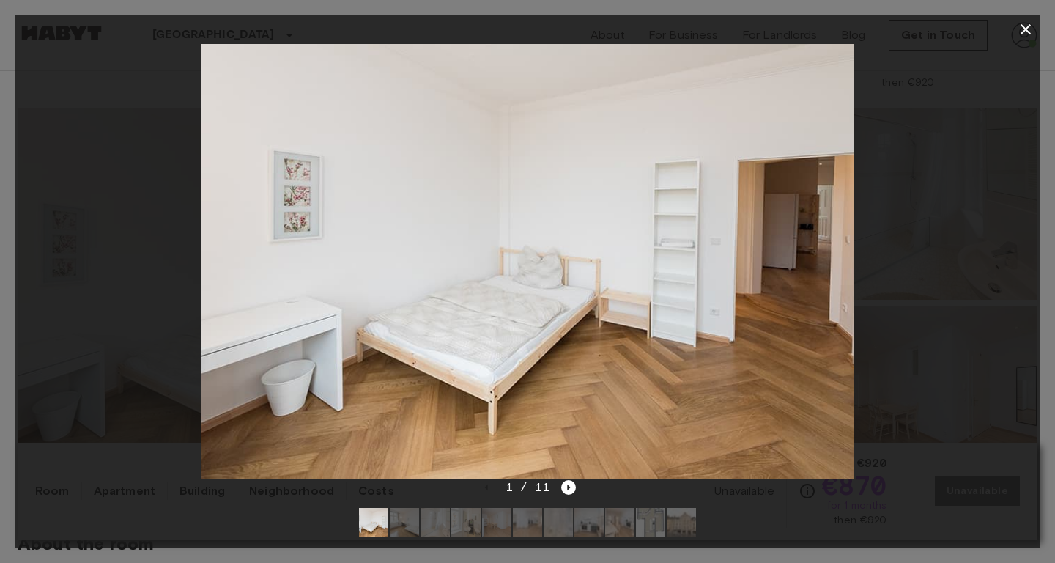
click at [580, 524] on img at bounding box center [589, 522] width 29 height 29
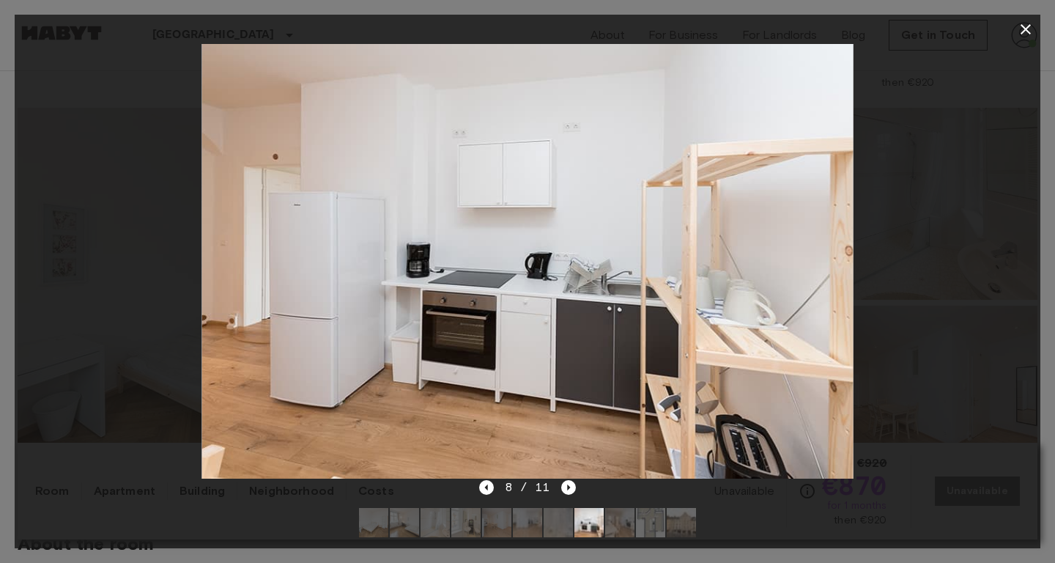
click at [81, 262] on div at bounding box center [528, 261] width 1026 height 435
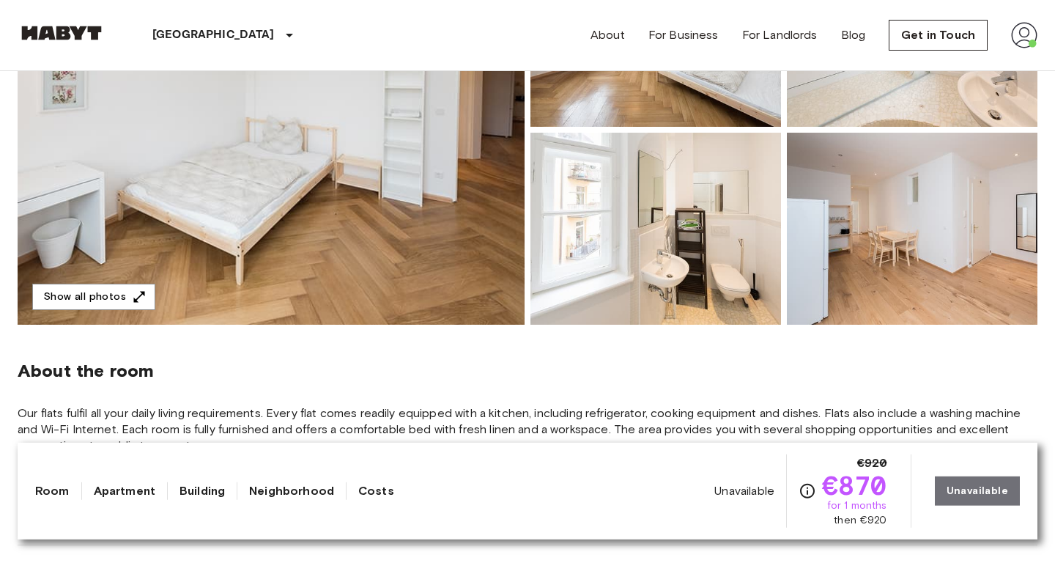
scroll to position [306, 0]
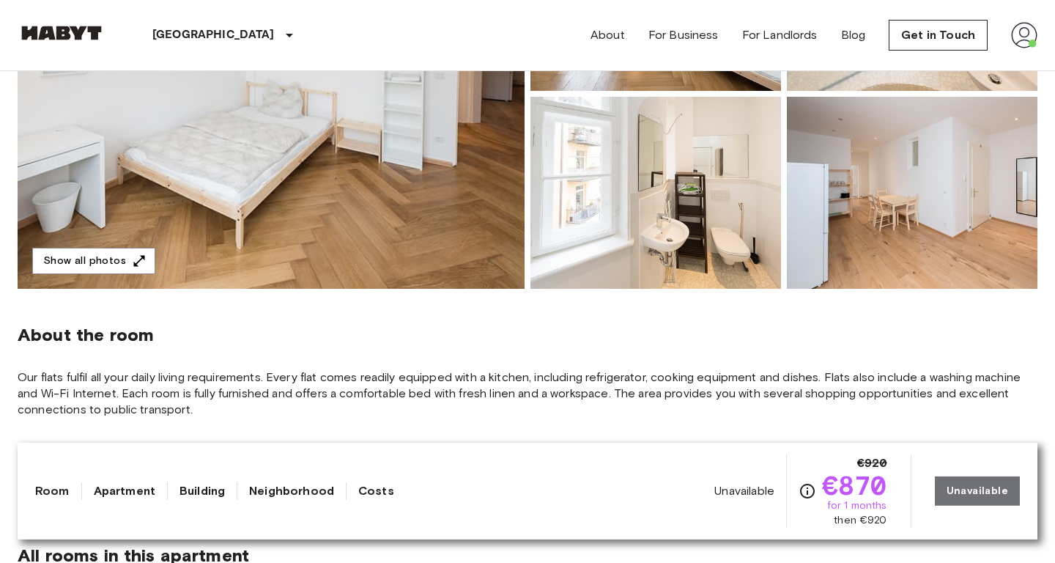
click at [427, 146] on img at bounding box center [271, 94] width 507 height 390
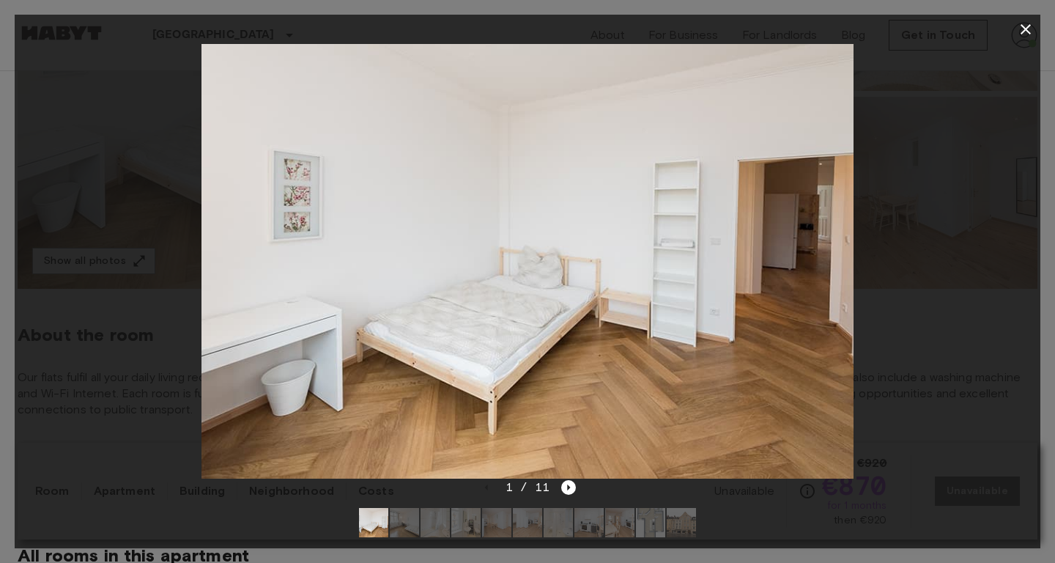
click at [650, 527] on img at bounding box center [650, 522] width 29 height 29
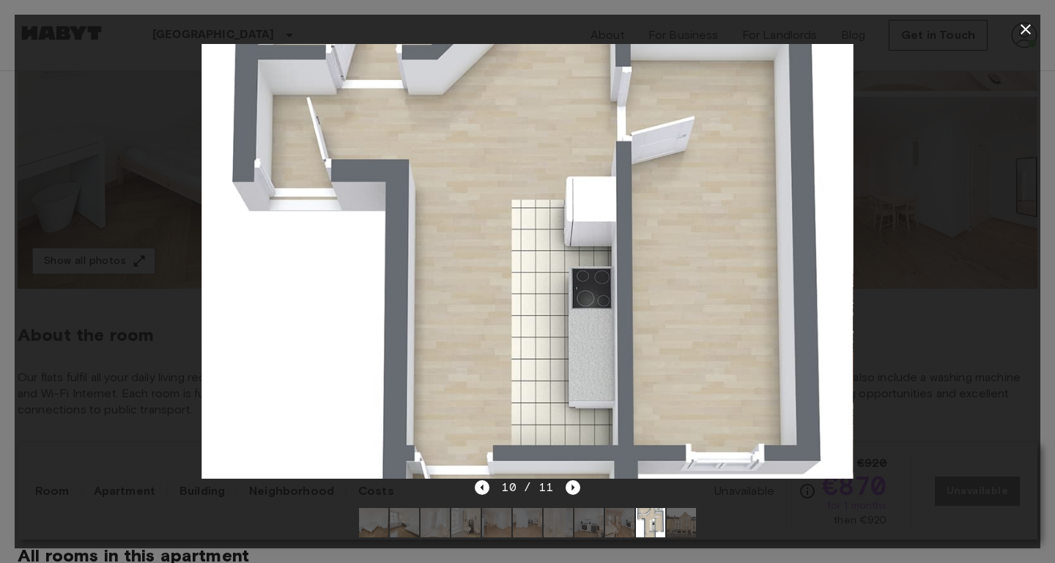
click at [144, 134] on div at bounding box center [528, 261] width 1026 height 435
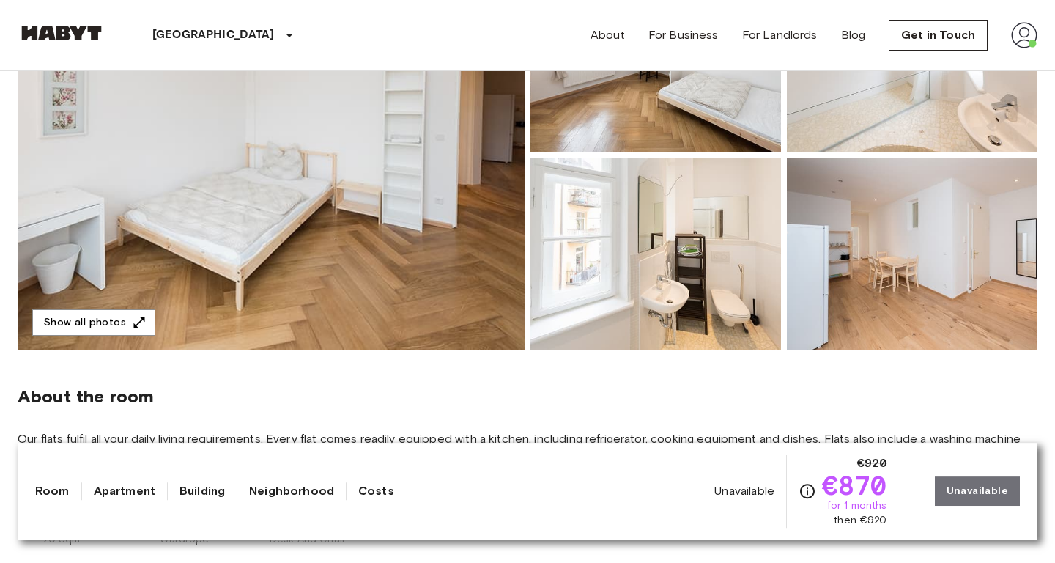
scroll to position [245, 0]
click at [915, 253] on img at bounding box center [912, 254] width 251 height 192
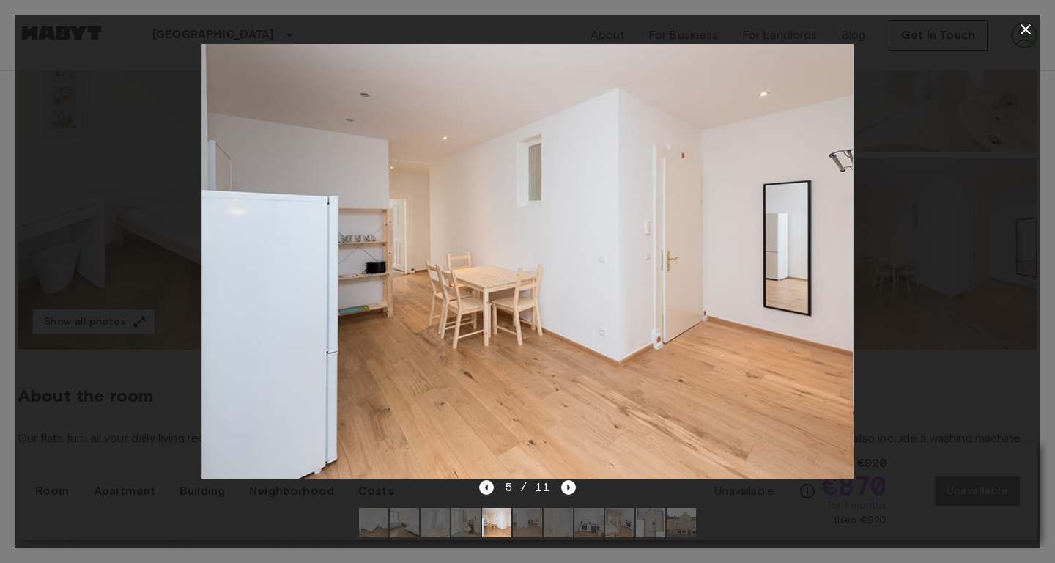
click at [577, 490] on div "5 / 11" at bounding box center [528, 514] width 1026 height 70
click at [572, 490] on icon "Next image" at bounding box center [568, 487] width 15 height 15
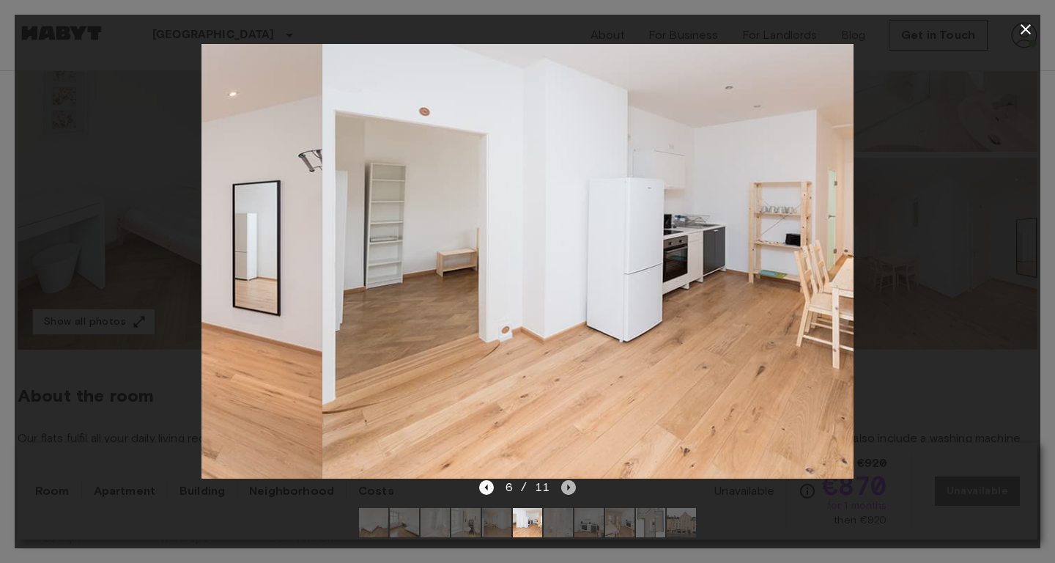
click at [572, 490] on icon "Next image" at bounding box center [568, 487] width 15 height 15
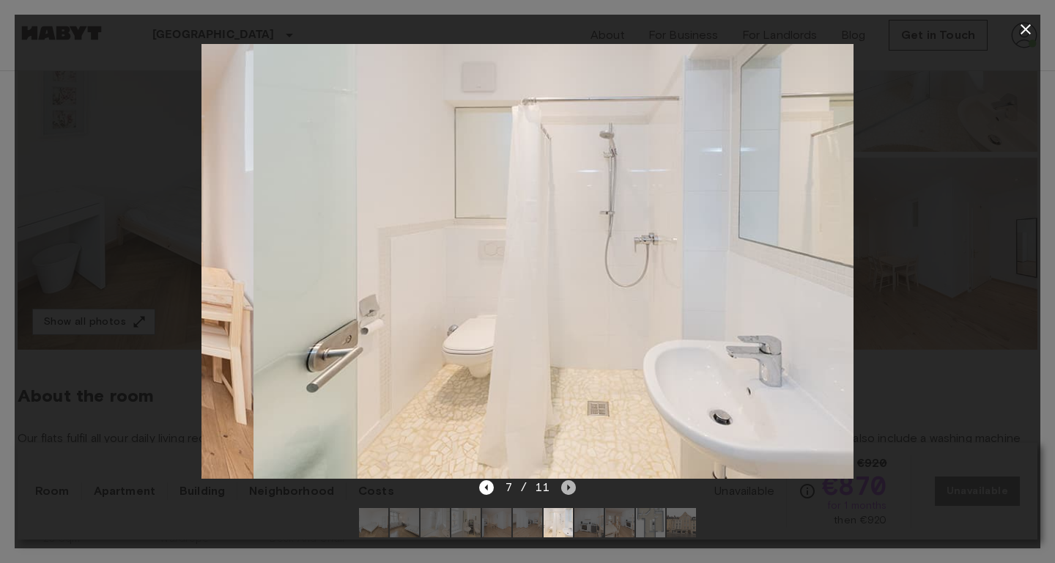
click at [572, 490] on icon "Next image" at bounding box center [568, 487] width 15 height 15
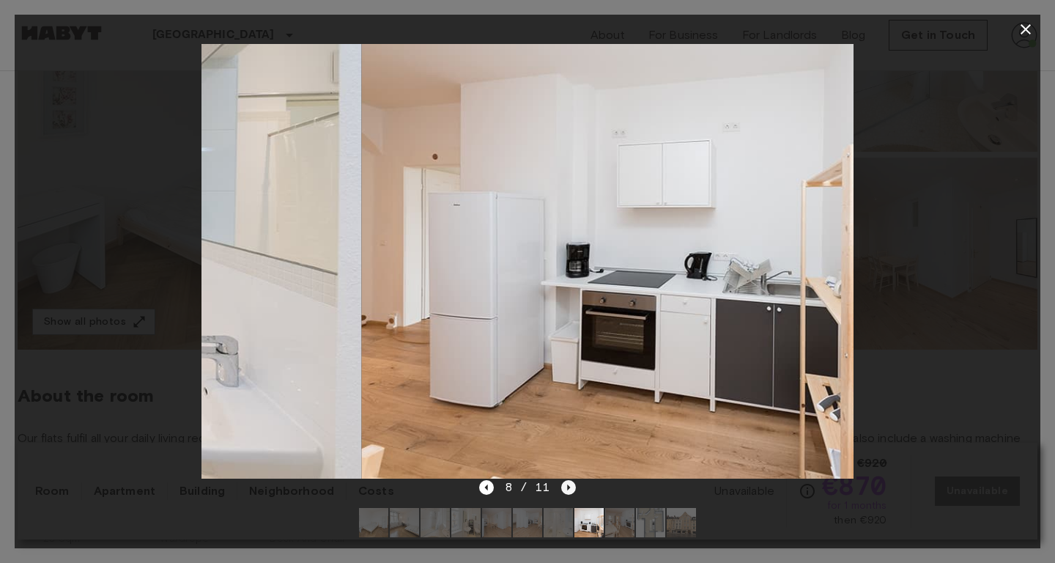
click at [572, 490] on icon "Next image" at bounding box center [568, 487] width 15 height 15
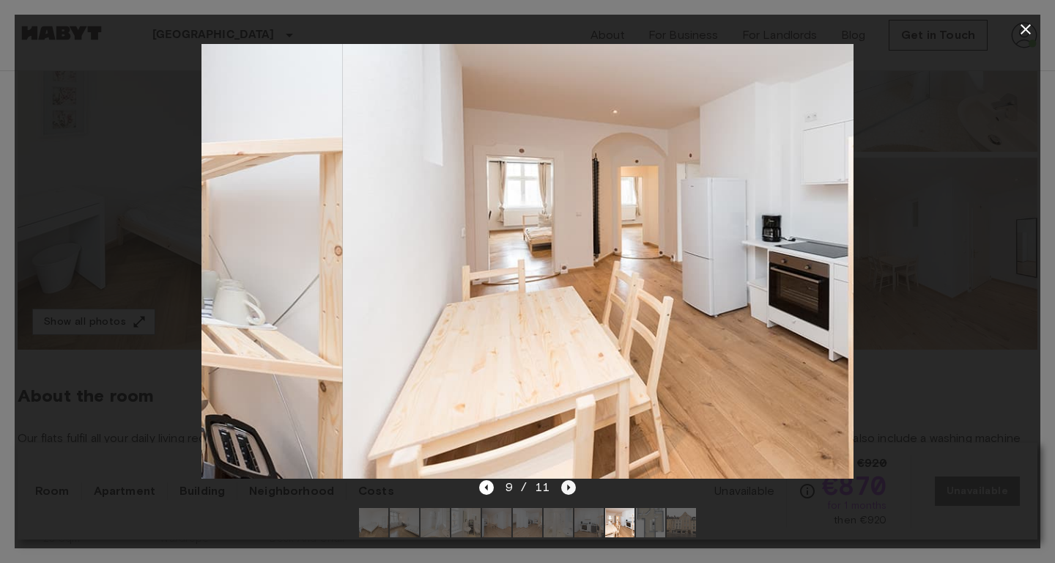
click at [572, 490] on icon "Next image" at bounding box center [568, 487] width 15 height 15
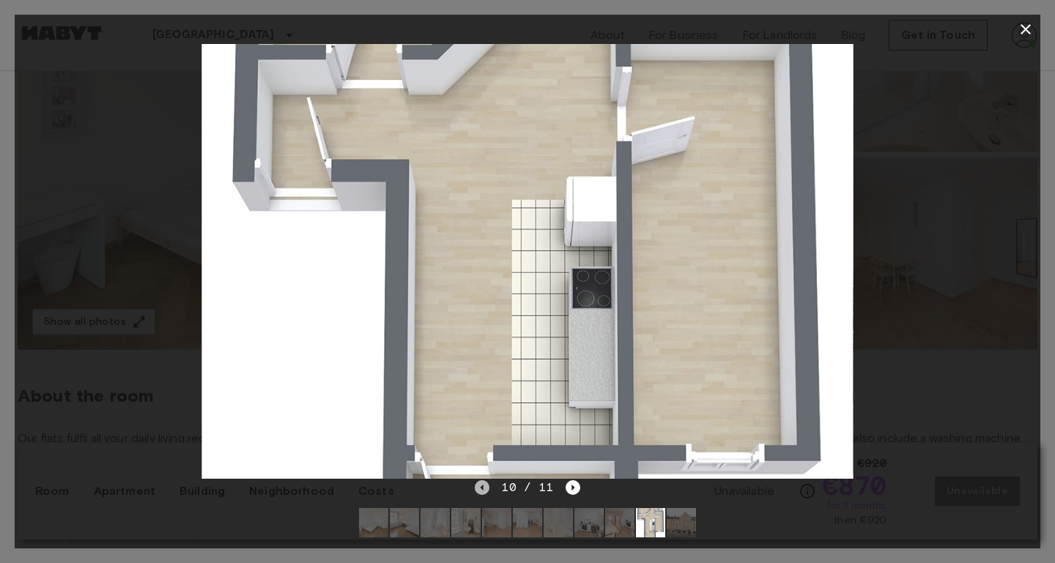
click at [488, 490] on icon "Previous image" at bounding box center [482, 487] width 15 height 15
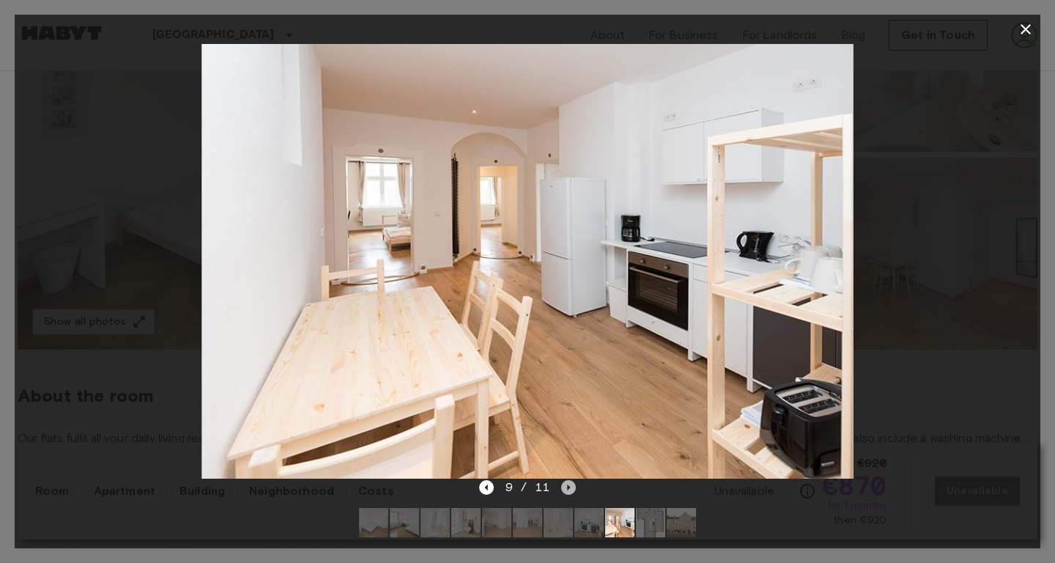
click at [566, 490] on icon "Next image" at bounding box center [568, 487] width 15 height 15
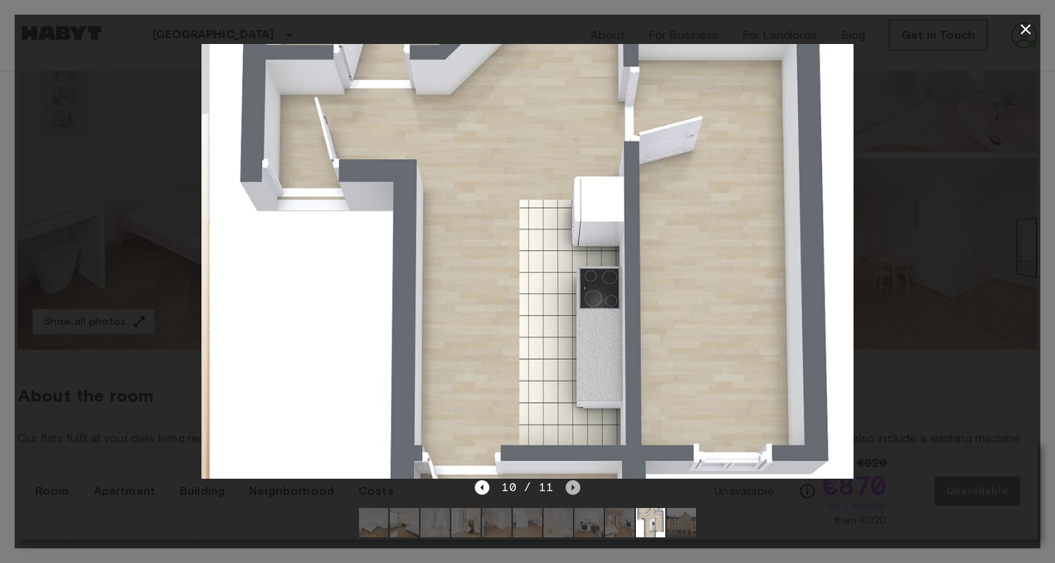
click at [566, 490] on icon "Next image" at bounding box center [573, 487] width 15 height 15
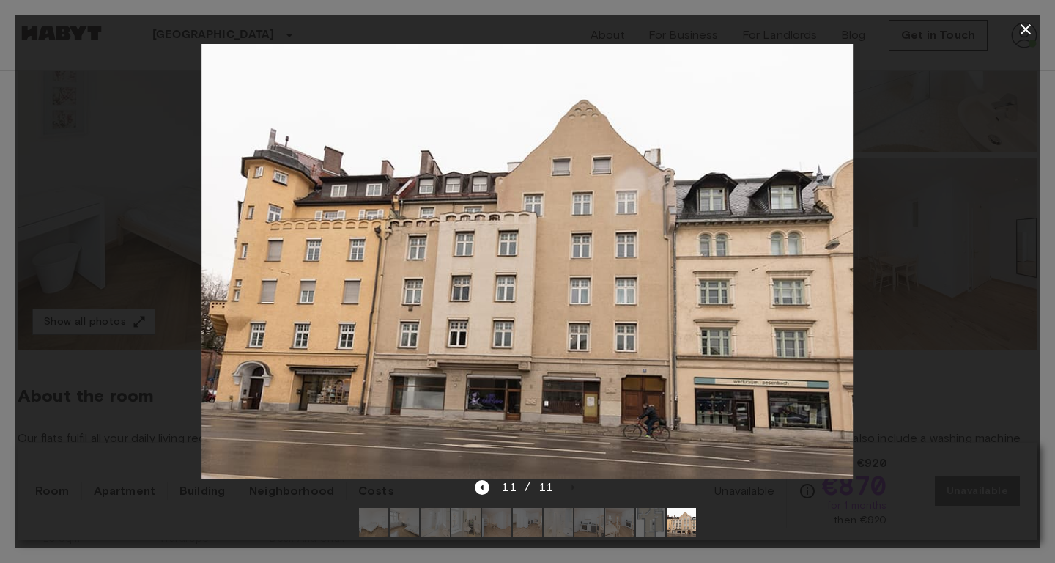
click at [491, 489] on div "11 / 11" at bounding box center [527, 488] width 105 height 18
click at [488, 489] on icon "Previous image" at bounding box center [482, 487] width 15 height 15
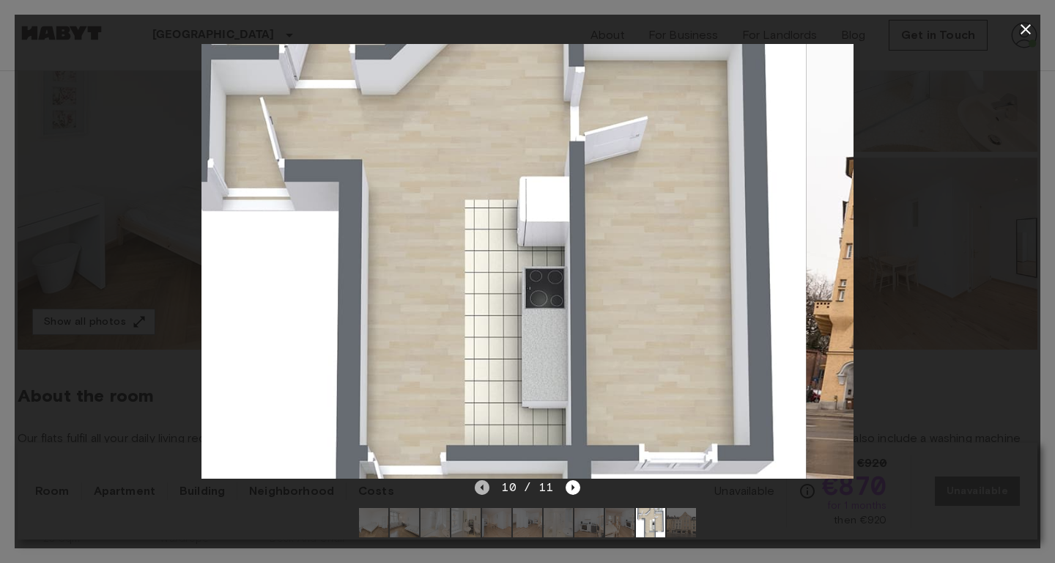
click at [488, 489] on icon "Previous image" at bounding box center [482, 487] width 15 height 15
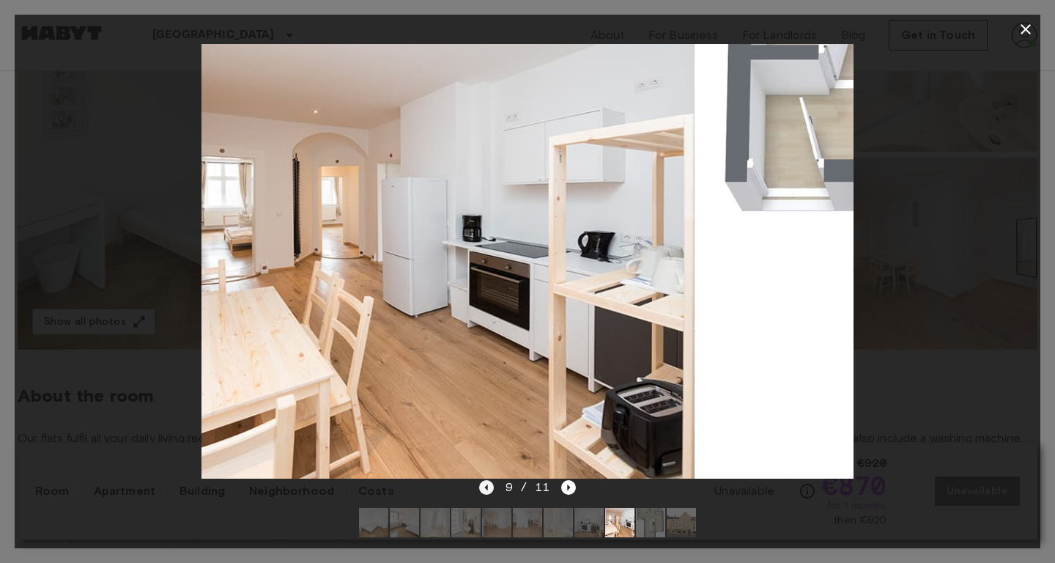
click at [487, 489] on icon "Previous image" at bounding box center [485, 487] width 3 height 6
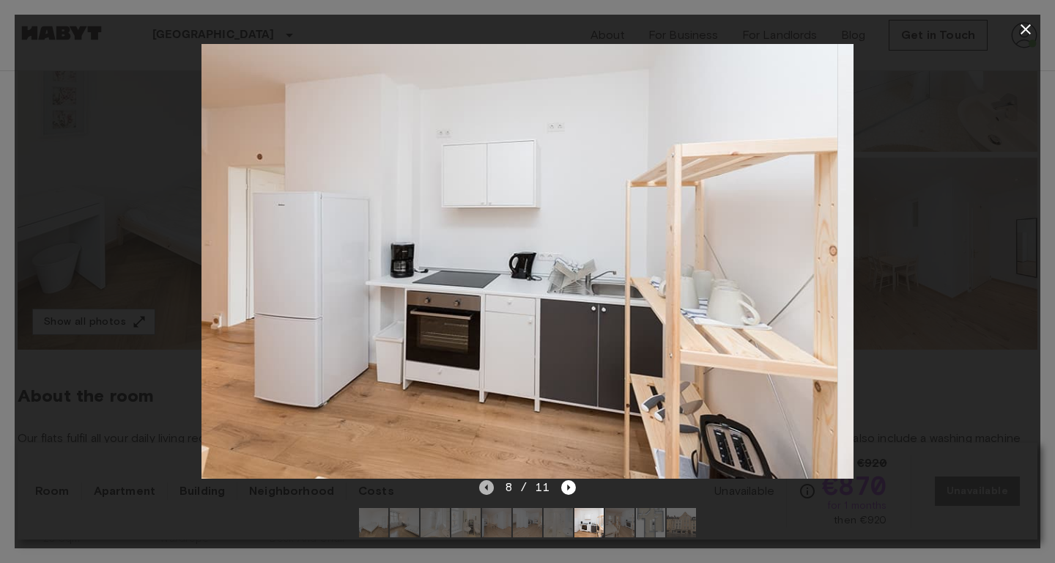
click at [487, 489] on icon "Previous image" at bounding box center [485, 487] width 3 height 6
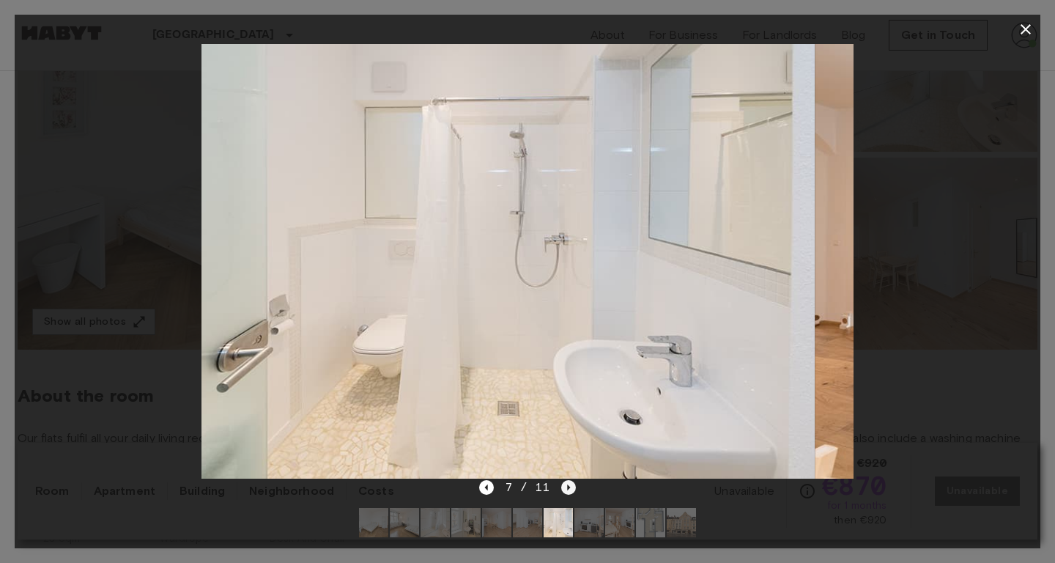
click at [569, 487] on icon "Next image" at bounding box center [569, 487] width 3 height 6
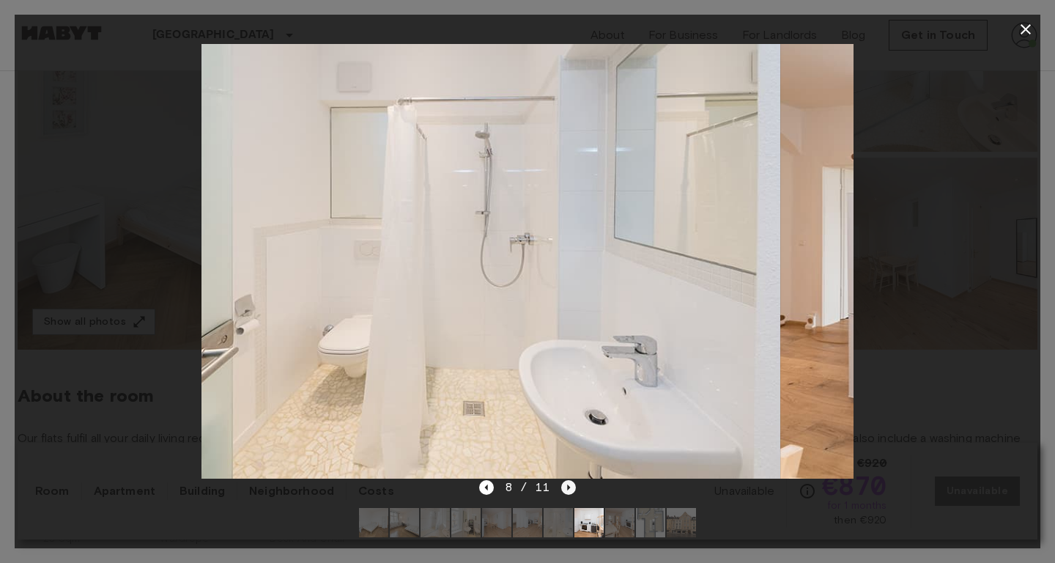
click at [569, 487] on icon "Next image" at bounding box center [569, 487] width 3 height 6
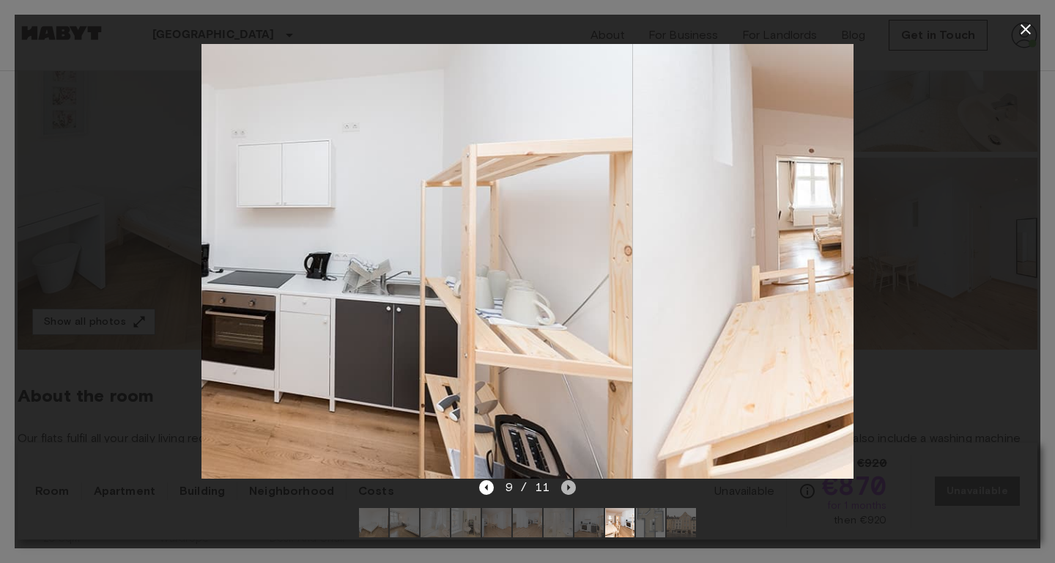
click at [569, 487] on icon "Next image" at bounding box center [569, 487] width 3 height 6
click at [569, 487] on icon "Next image" at bounding box center [568, 487] width 15 height 15
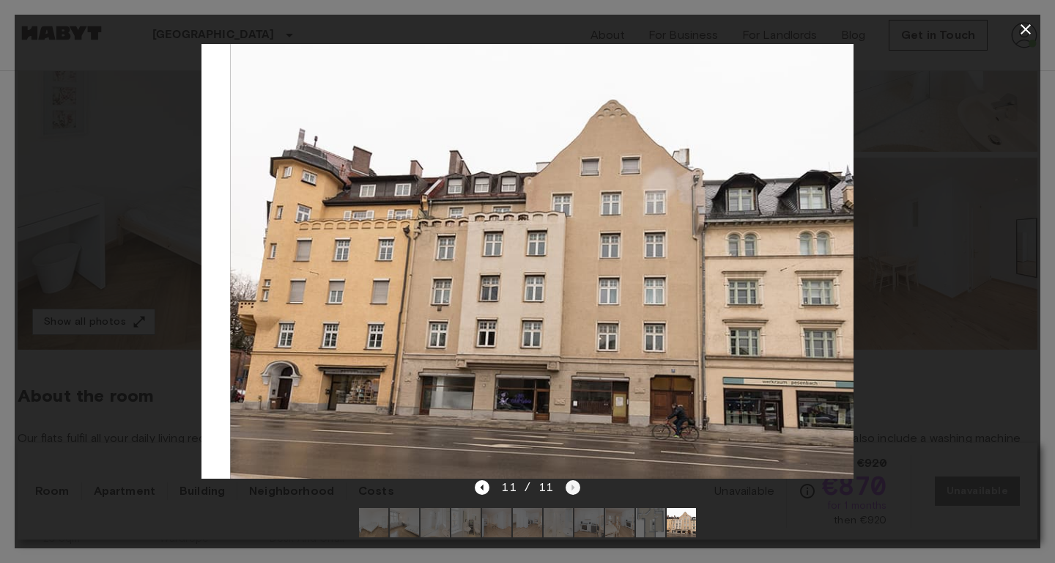
click at [569, 487] on div "11 / 11" at bounding box center [527, 488] width 105 height 18
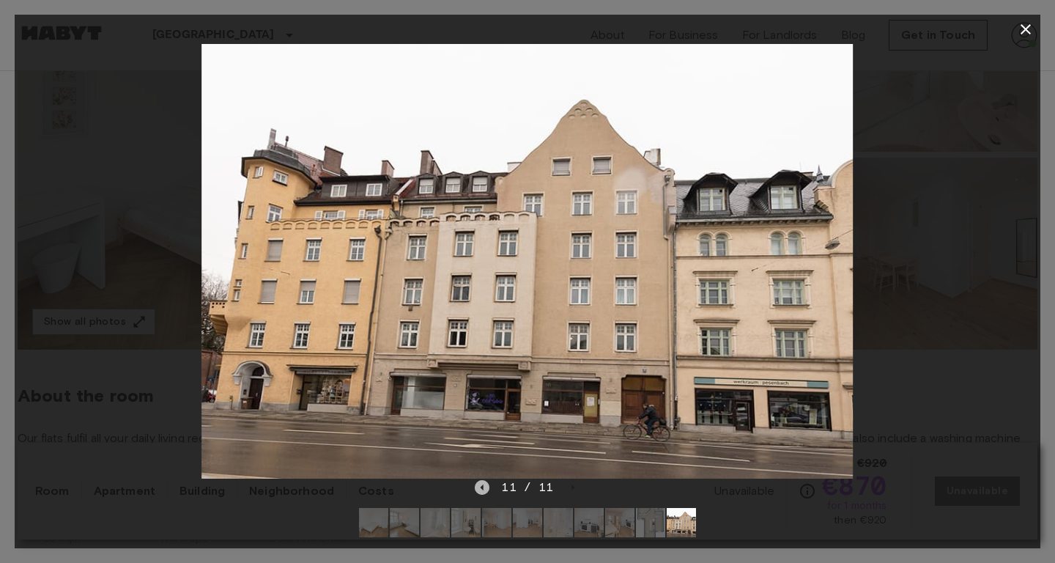
click at [478, 490] on icon "Previous image" at bounding box center [482, 487] width 15 height 15
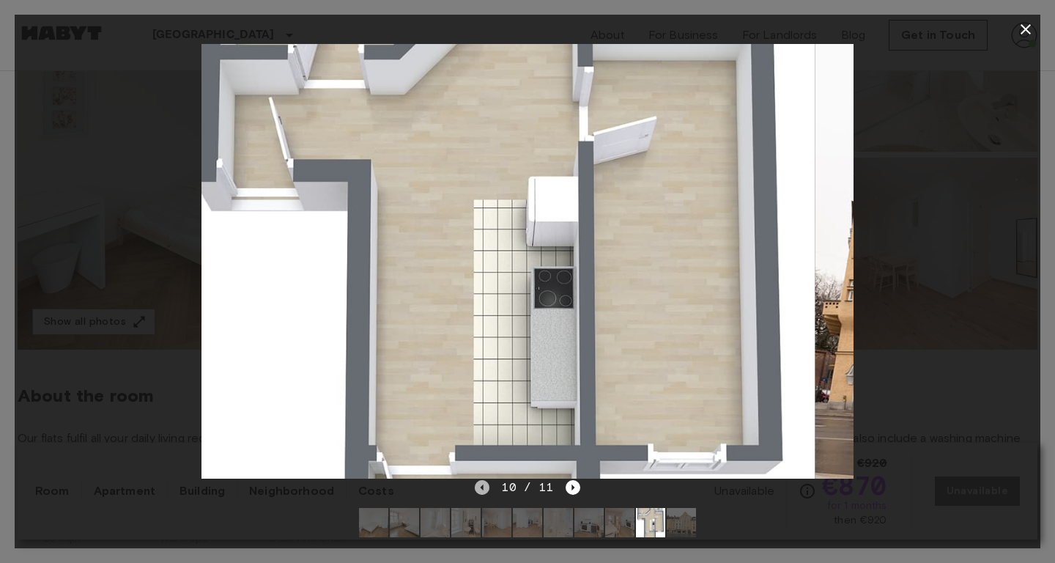
click at [478, 490] on icon "Previous image" at bounding box center [482, 487] width 15 height 15
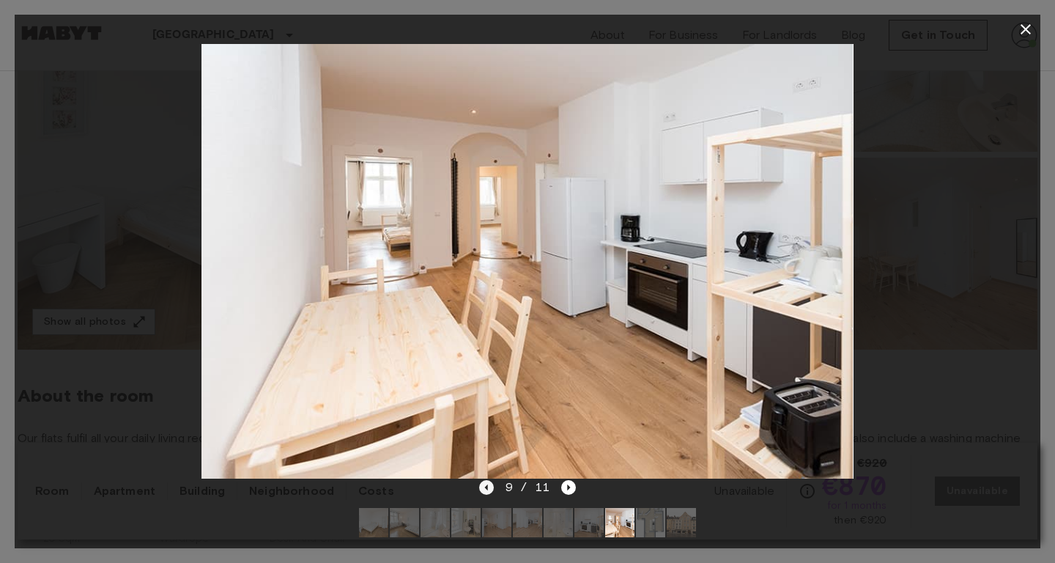
click at [490, 484] on icon "Previous image" at bounding box center [486, 487] width 15 height 15
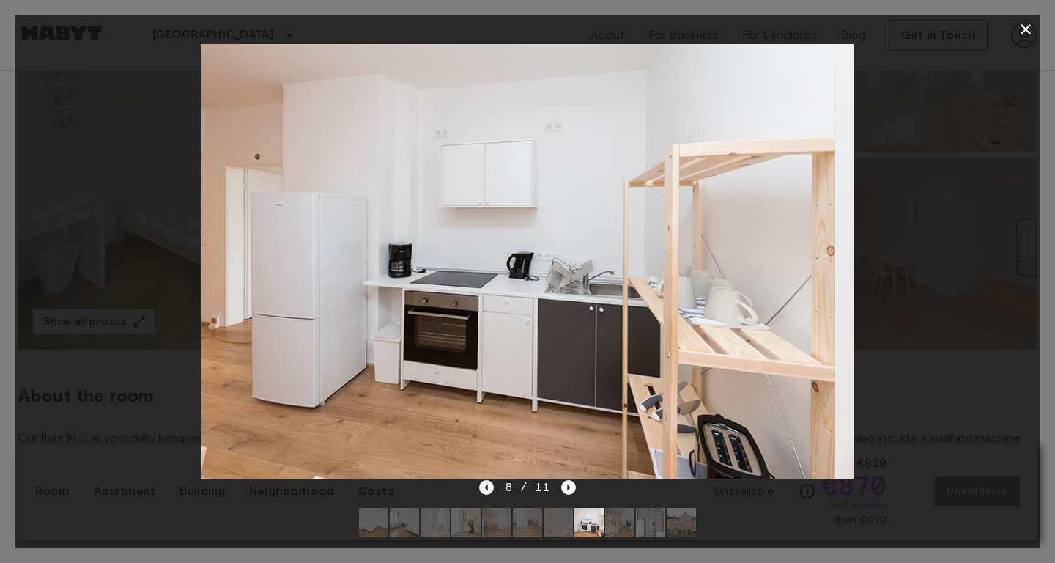
click at [490, 484] on icon "Previous image" at bounding box center [486, 487] width 15 height 15
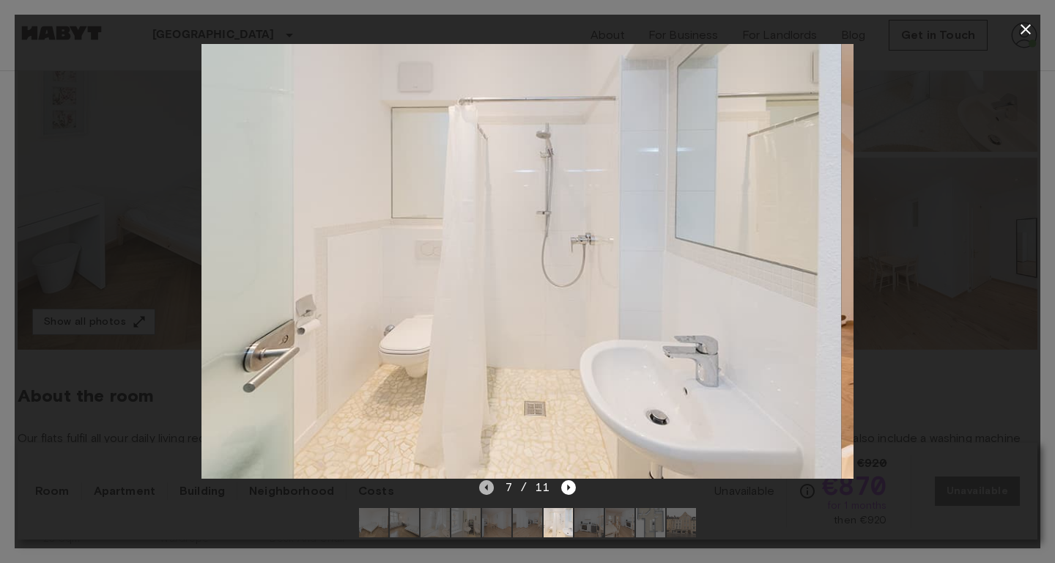
click at [490, 484] on icon "Previous image" at bounding box center [486, 487] width 15 height 15
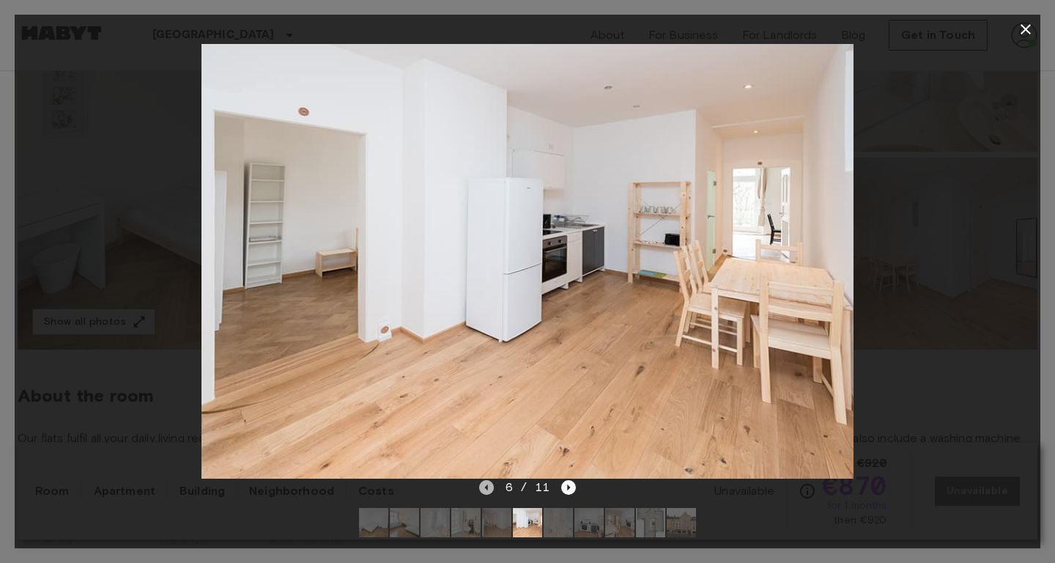
click at [490, 484] on icon "Previous image" at bounding box center [486, 487] width 15 height 15
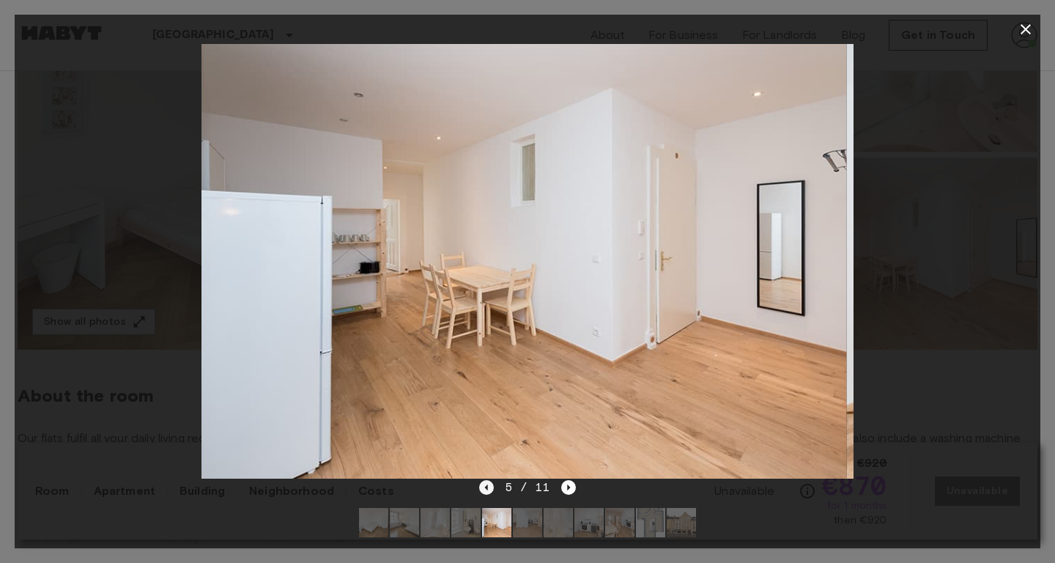
click at [490, 484] on icon "Previous image" at bounding box center [486, 487] width 15 height 15
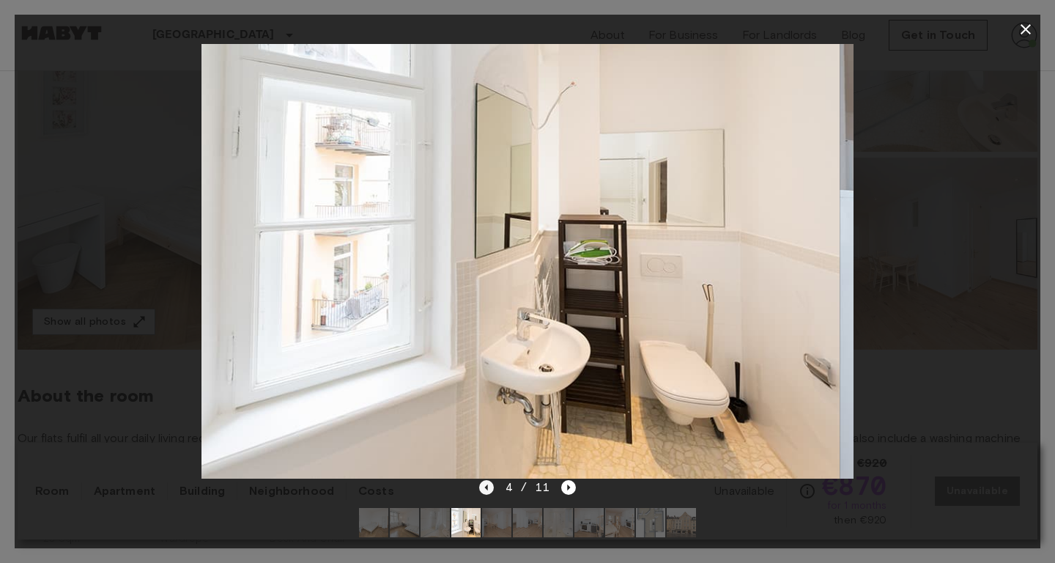
click at [490, 484] on icon "Previous image" at bounding box center [486, 487] width 15 height 15
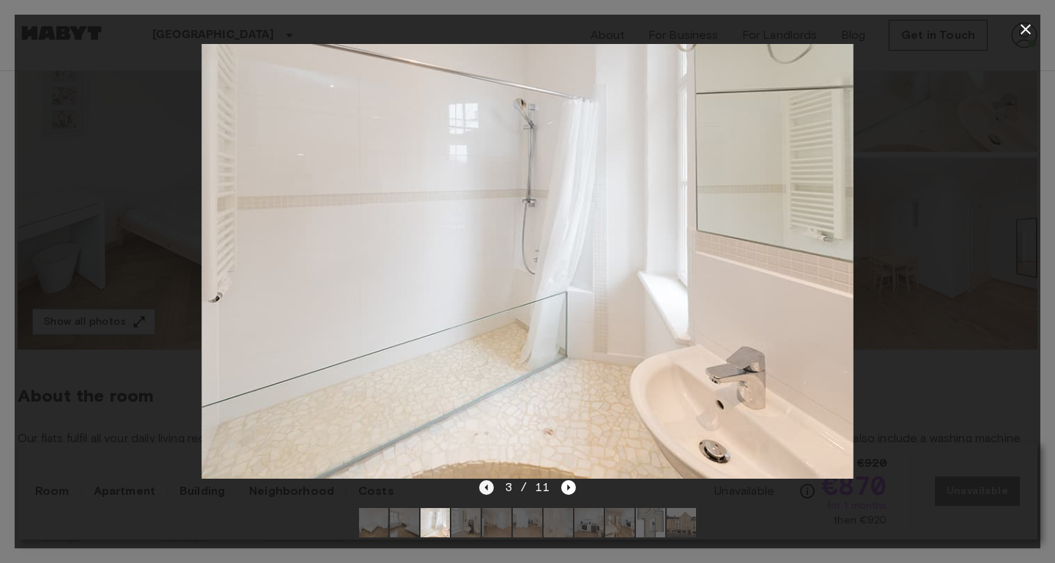
click at [492, 481] on icon "Previous image" at bounding box center [486, 487] width 15 height 15
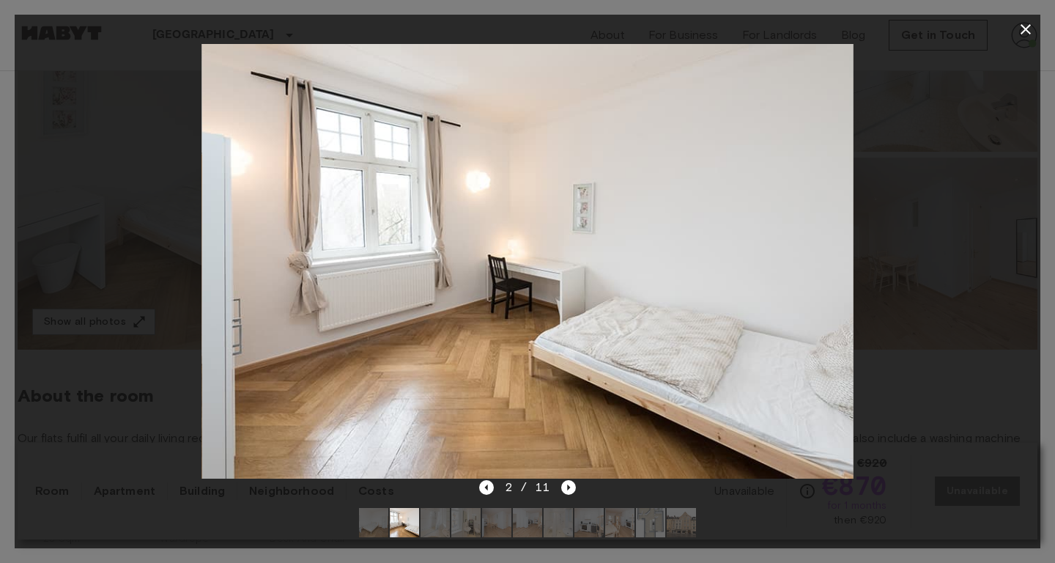
click at [116, 99] on div at bounding box center [528, 261] width 1026 height 435
click at [1027, 28] on icon "button" at bounding box center [1026, 29] width 10 height 10
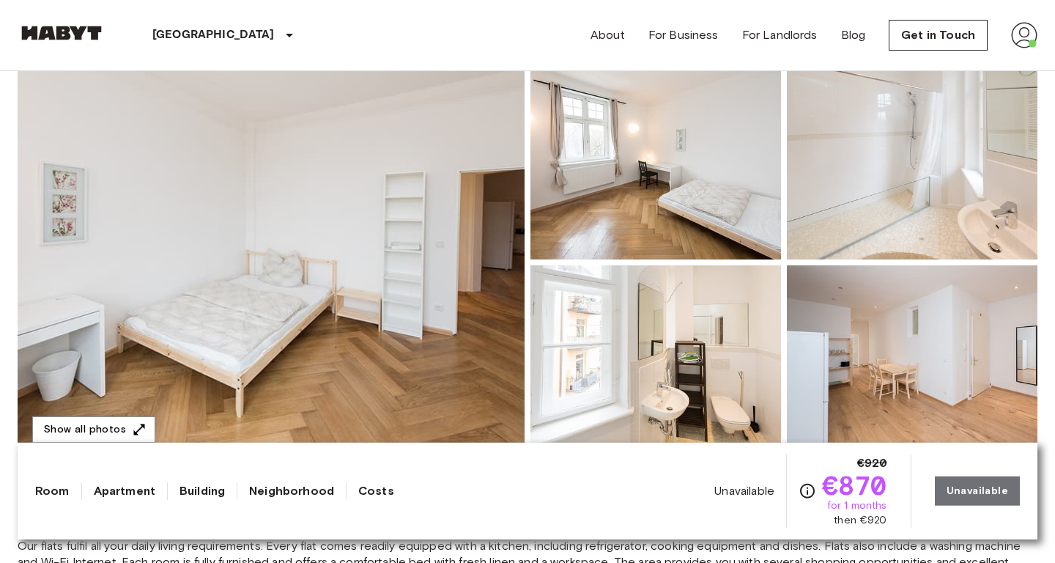
scroll to position [158, 0]
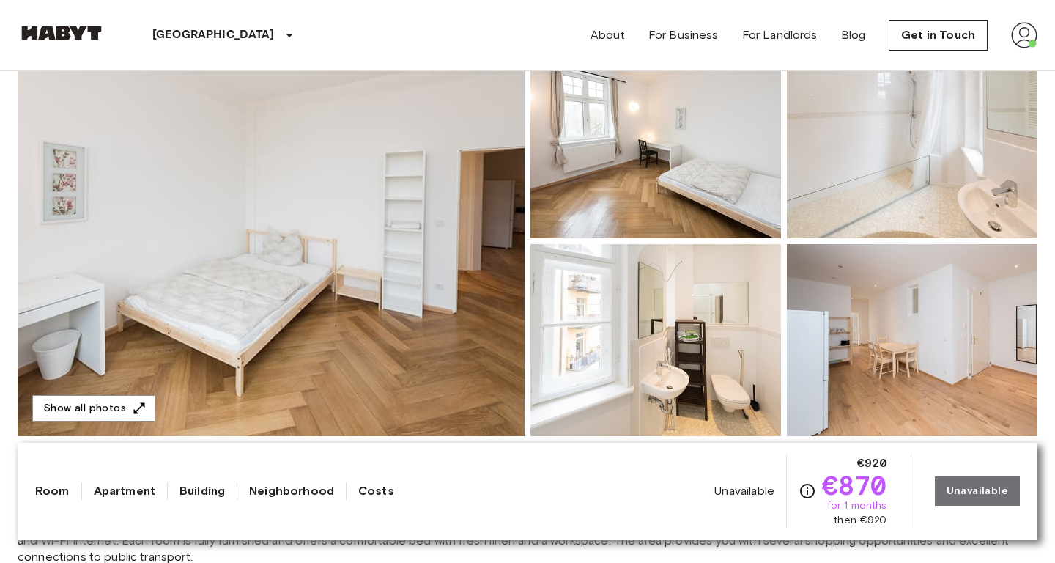
click at [398, 361] on img at bounding box center [271, 241] width 507 height 390
